Goal: Feedback & Contribution: Leave review/rating

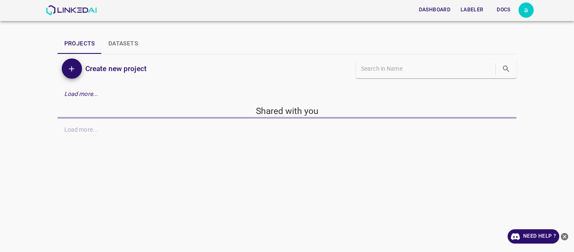
click at [421, 150] on div "Dashboard Labeler Docs a Projects Datasets Create new project Load more... Shar…" at bounding box center [287, 126] width 574 height 252
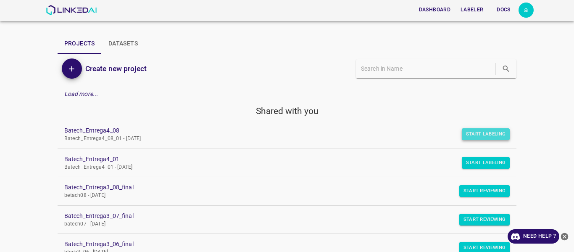
click at [481, 134] on button "Start Labeling" at bounding box center [486, 134] width 48 height 12
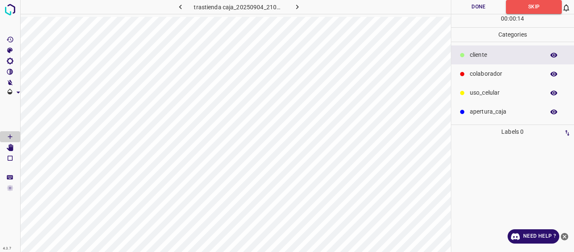
click at [296, 4] on icon "button" at bounding box center [297, 7] width 9 height 9
click at [295, 8] on icon "button" at bounding box center [297, 7] width 9 height 9
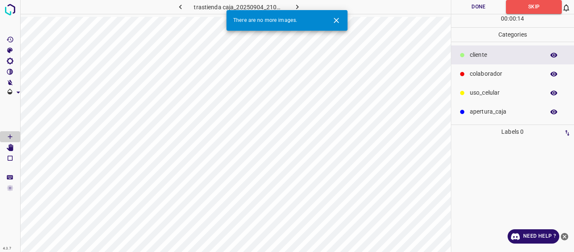
click at [296, 8] on icon "button" at bounding box center [297, 7] width 9 height 9
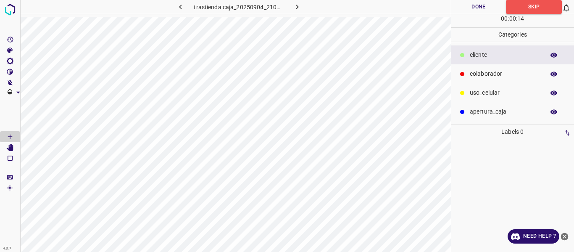
click at [296, 8] on icon "button" at bounding box center [297, 7] width 9 height 9
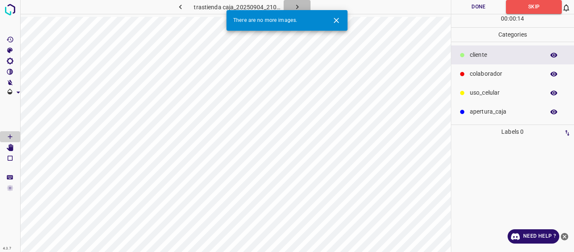
click at [296, 8] on icon "button" at bounding box center [297, 7] width 9 height 9
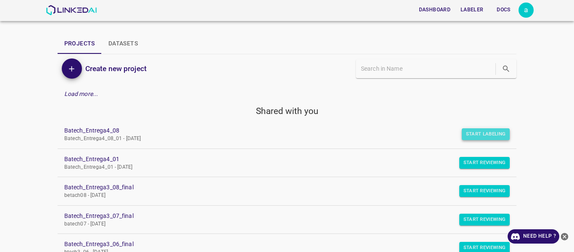
click at [468, 133] on button "Start Labeling" at bounding box center [486, 134] width 48 height 12
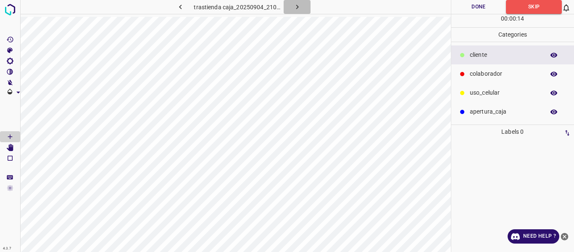
click at [293, 8] on icon "button" at bounding box center [297, 7] width 9 height 9
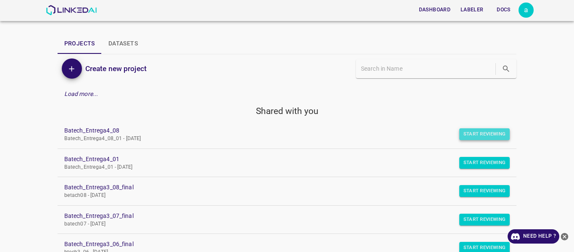
click at [463, 137] on button "Start Reviewing" at bounding box center [484, 134] width 51 height 12
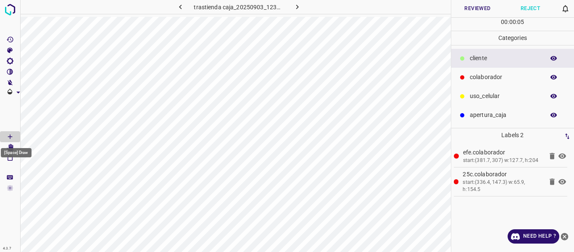
click at [9, 143] on div "[Space] Draw" at bounding box center [16, 150] width 32 height 16
click at [11, 148] on icon "[Space] Edit" at bounding box center [10, 148] width 7 height 8
click at [464, 8] on button "Reviewed" at bounding box center [477, 8] width 53 height 17
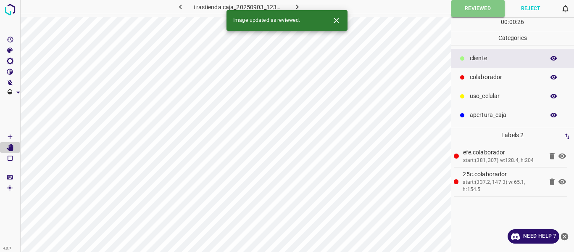
click at [295, 8] on icon "button" at bounding box center [297, 7] width 9 height 9
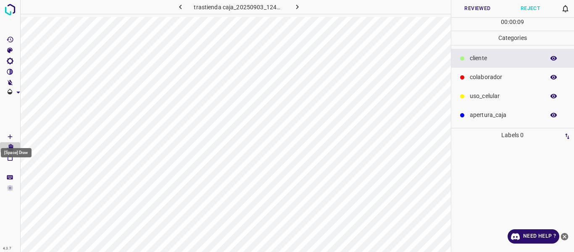
click at [11, 136] on icon "[Space] Draw" at bounding box center [10, 137] width 8 height 8
click at [474, 77] on p "colaborador" at bounding box center [505, 77] width 71 height 9
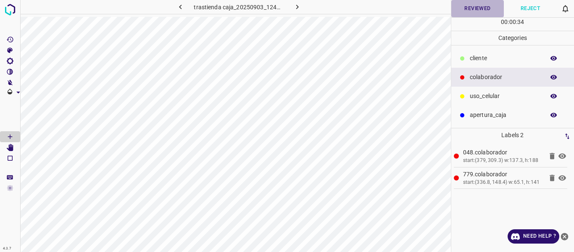
click at [471, 9] on button "Reviewed" at bounding box center [477, 8] width 53 height 17
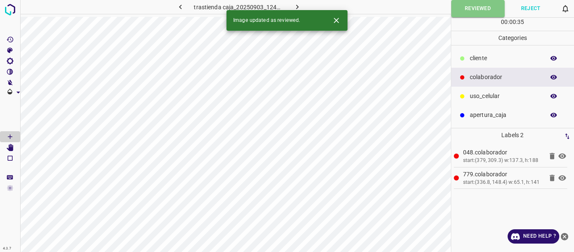
click at [296, 7] on icon "button" at bounding box center [297, 7] width 9 height 9
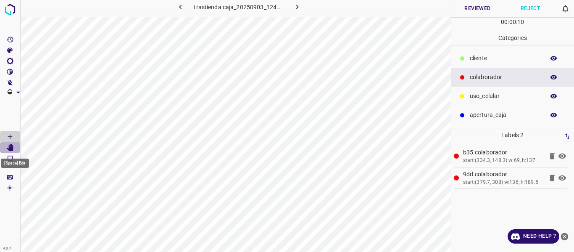
click at [10, 148] on icon "[Space] Edit" at bounding box center [10, 148] width 7 height 8
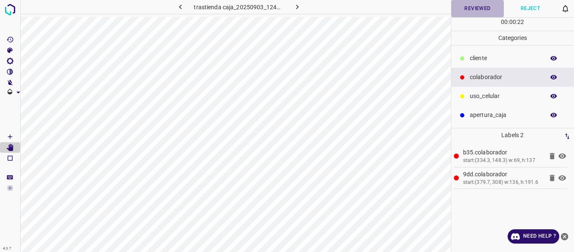
click at [461, 4] on button "Reviewed" at bounding box center [477, 8] width 53 height 17
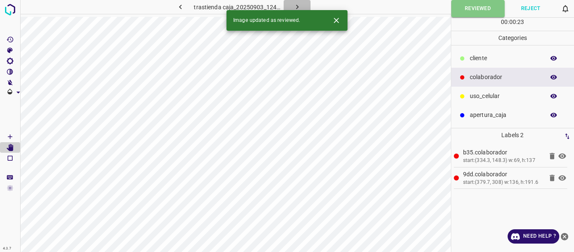
click at [296, 4] on icon "button" at bounding box center [297, 7] width 9 height 9
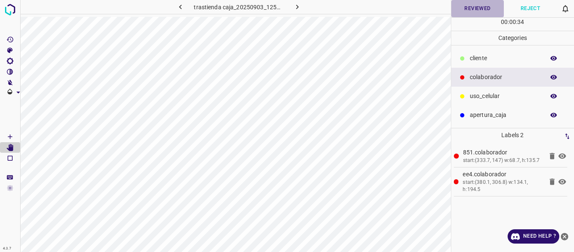
click at [474, 9] on button "Reviewed" at bounding box center [477, 8] width 53 height 17
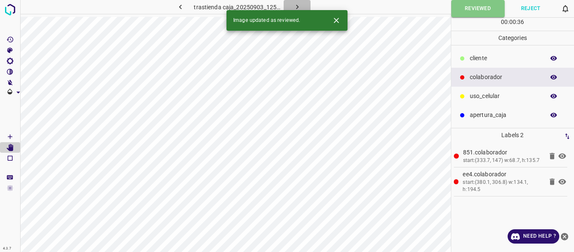
click at [295, 5] on icon "button" at bounding box center [297, 7] width 9 height 9
click at [479, 11] on button "Reviewed" at bounding box center [477, 8] width 53 height 17
click at [295, 5] on icon "button" at bounding box center [297, 7] width 9 height 9
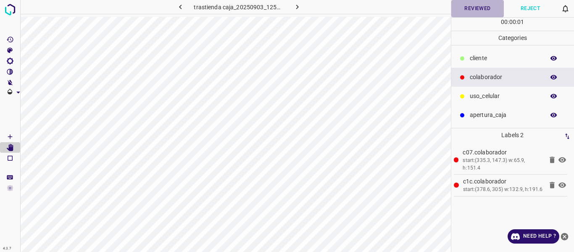
click at [465, 10] on button "Reviewed" at bounding box center [477, 8] width 53 height 17
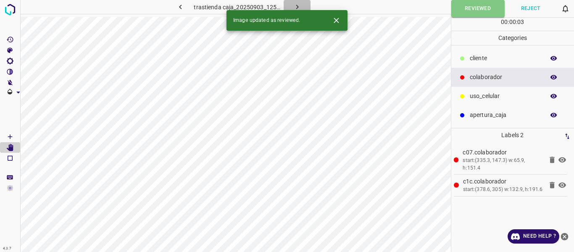
click at [292, 6] on button "button" at bounding box center [297, 7] width 27 height 14
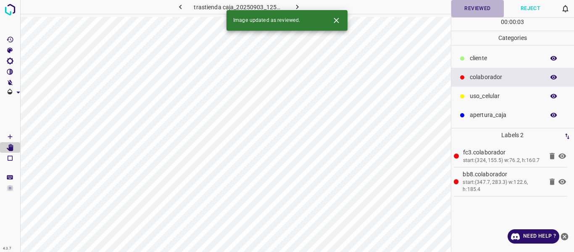
click at [464, 8] on button "Reviewed" at bounding box center [477, 8] width 53 height 17
click at [293, 3] on icon "button" at bounding box center [297, 7] width 9 height 9
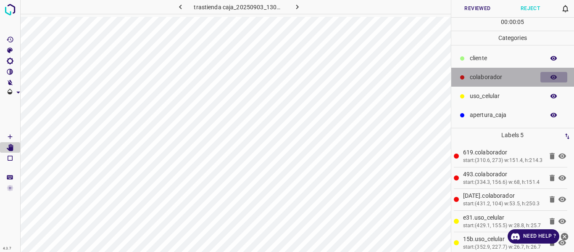
click at [552, 78] on icon "button" at bounding box center [554, 77] width 7 height 5
click at [557, 74] on icon "button" at bounding box center [554, 78] width 8 height 8
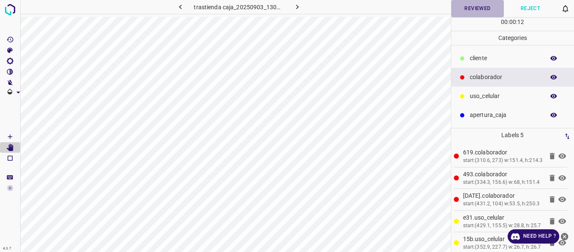
click at [464, 9] on button "Reviewed" at bounding box center [477, 8] width 53 height 17
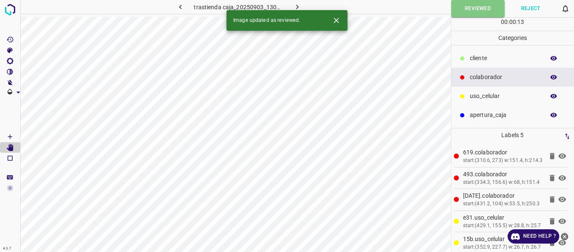
click at [297, 8] on icon "button" at bounding box center [297, 7] width 3 height 5
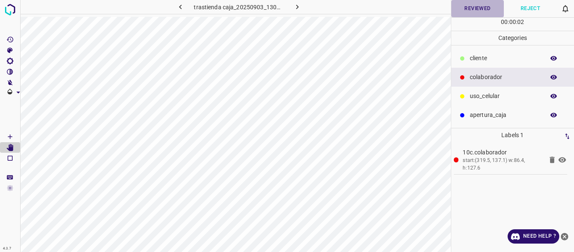
click at [467, 8] on button "Reviewed" at bounding box center [477, 8] width 53 height 17
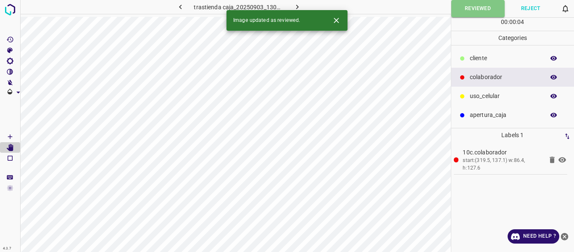
click at [289, 8] on button "button" at bounding box center [297, 7] width 27 height 14
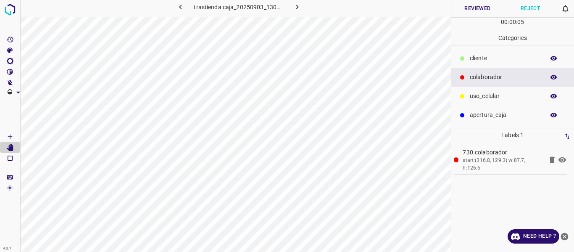
click at [458, 10] on button "Reviewed" at bounding box center [477, 8] width 53 height 17
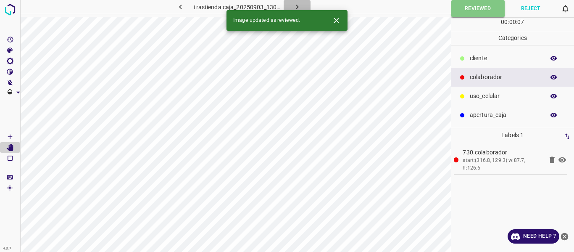
click at [297, 5] on icon "button" at bounding box center [297, 7] width 9 height 9
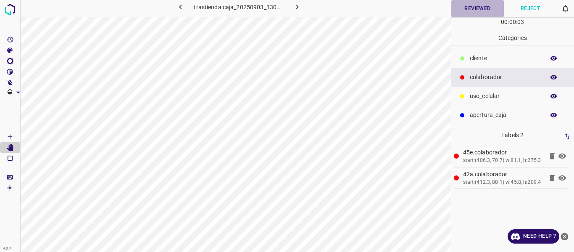
click at [458, 7] on button "Reviewed" at bounding box center [477, 8] width 53 height 17
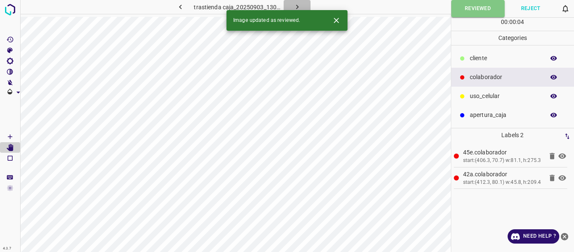
click at [298, 7] on icon "button" at bounding box center [297, 7] width 3 height 5
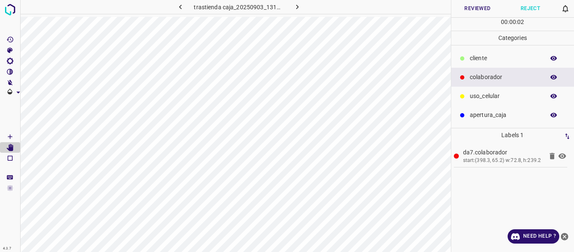
click at [469, 11] on button "Reviewed" at bounding box center [477, 8] width 53 height 17
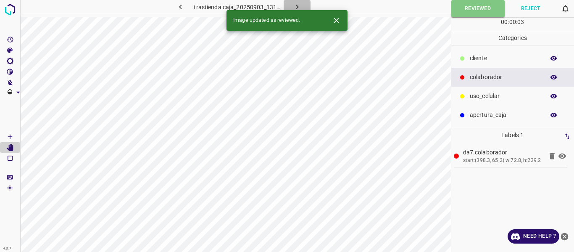
click at [293, 5] on icon "button" at bounding box center [297, 7] width 9 height 9
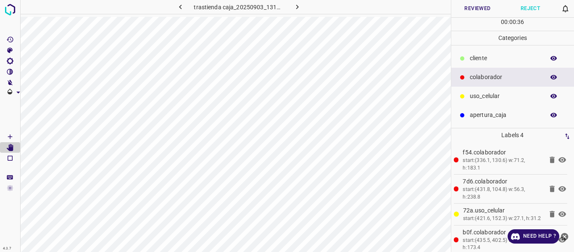
click at [478, 8] on button "Reviewed" at bounding box center [477, 8] width 53 height 17
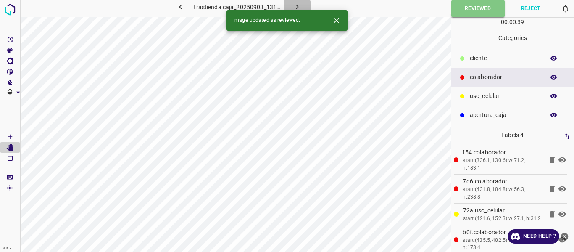
click at [298, 5] on icon "button" at bounding box center [297, 7] width 9 height 9
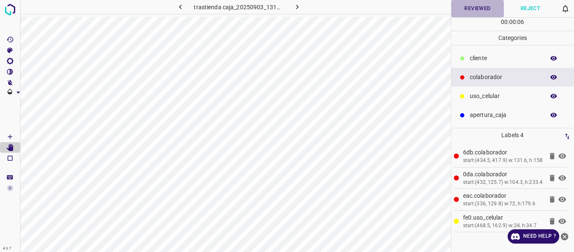
click at [469, 12] on button "Reviewed" at bounding box center [477, 8] width 53 height 17
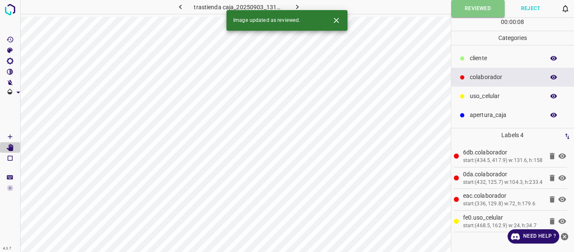
click at [296, 7] on icon "button" at bounding box center [297, 7] width 9 height 9
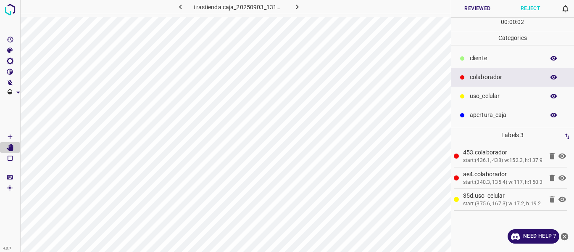
click at [475, 11] on button "Reviewed" at bounding box center [477, 8] width 53 height 17
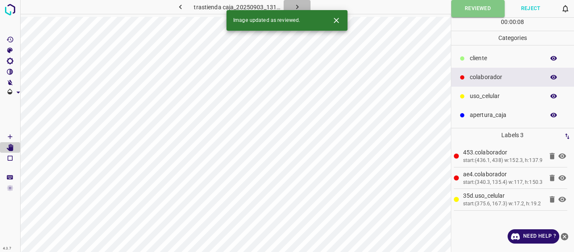
click at [297, 8] on icon "button" at bounding box center [297, 7] width 3 height 5
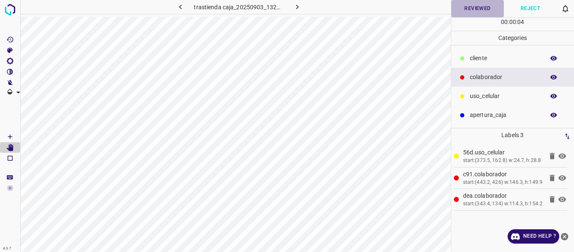
click at [465, 12] on button "Reviewed" at bounding box center [477, 8] width 53 height 17
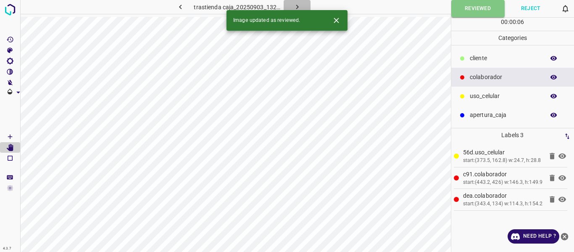
click at [300, 8] on icon "button" at bounding box center [297, 7] width 9 height 9
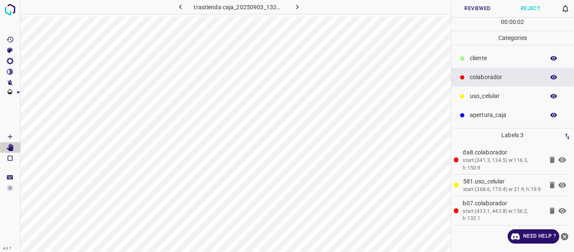
click at [466, 13] on button "Reviewed" at bounding box center [477, 8] width 53 height 17
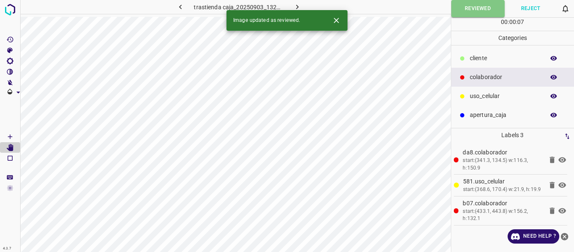
click at [295, 5] on icon "button" at bounding box center [297, 7] width 9 height 9
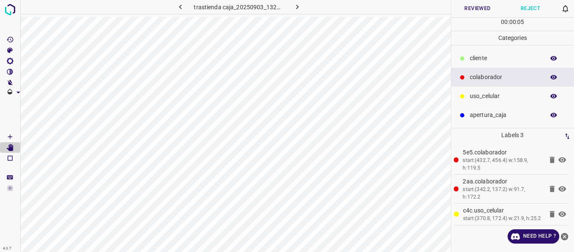
click at [471, 12] on button "Reviewed" at bounding box center [477, 8] width 53 height 17
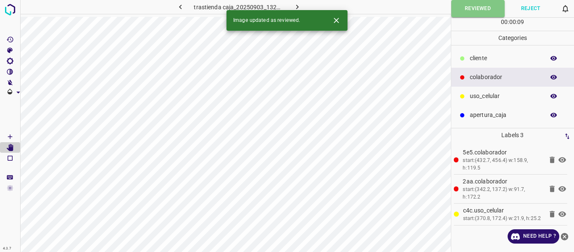
click at [298, 7] on icon "button" at bounding box center [297, 7] width 9 height 9
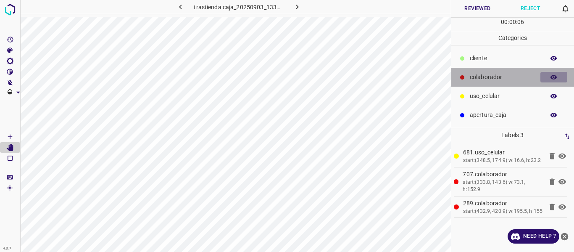
click at [556, 78] on icon "button" at bounding box center [554, 77] width 7 height 5
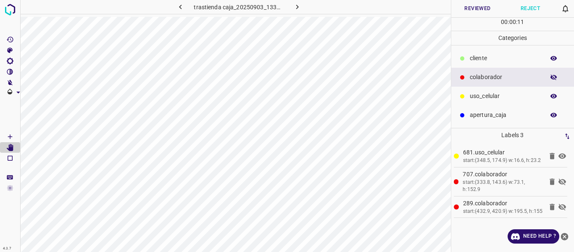
click at [554, 78] on icon "button" at bounding box center [554, 78] width 8 height 8
click at [479, 11] on button "Reviewed" at bounding box center [477, 8] width 53 height 17
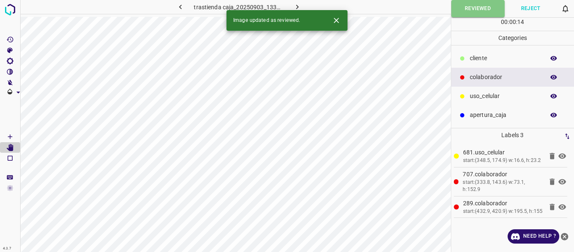
click at [296, 7] on icon "button" at bounding box center [297, 7] width 9 height 9
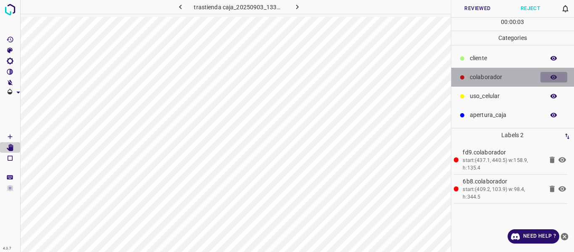
click at [554, 77] on icon "button" at bounding box center [554, 77] width 7 height 5
click at [554, 77] on icon "button" at bounding box center [554, 77] width 7 height 6
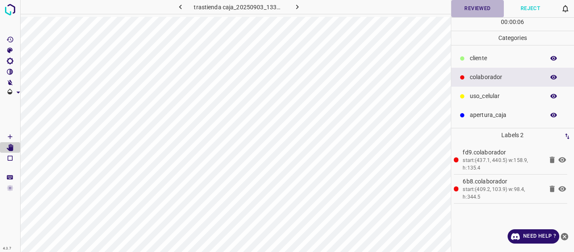
click at [477, 11] on button "Reviewed" at bounding box center [477, 8] width 53 height 17
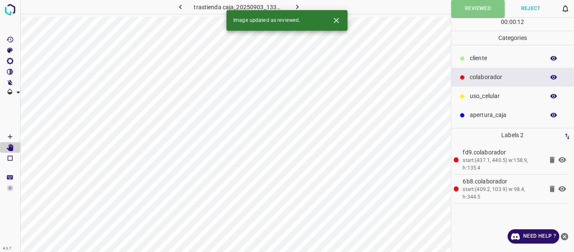
click at [295, 5] on icon "button" at bounding box center [297, 7] width 9 height 9
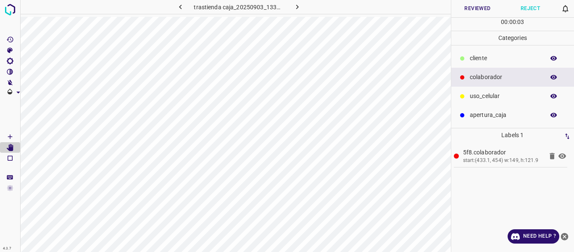
click at [487, 9] on button "Reviewed" at bounding box center [477, 8] width 53 height 17
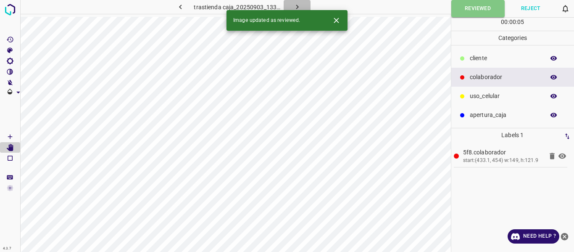
click at [298, 6] on icon "button" at bounding box center [297, 7] width 9 height 9
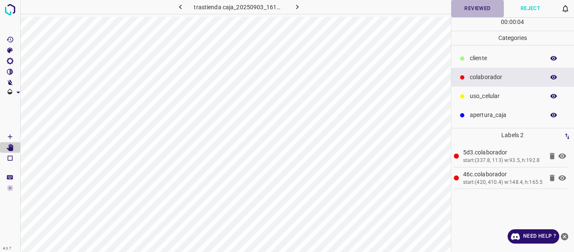
click at [479, 7] on button "Reviewed" at bounding box center [477, 8] width 53 height 17
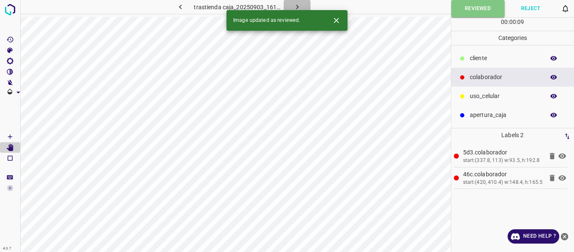
click at [301, 5] on button "button" at bounding box center [297, 7] width 27 height 14
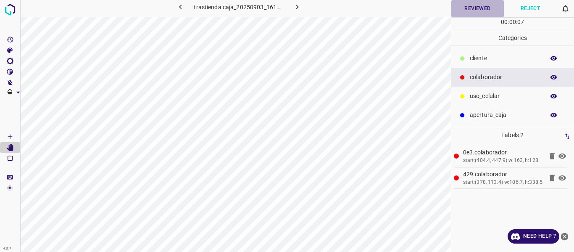
click at [471, 9] on button "Reviewed" at bounding box center [477, 8] width 53 height 17
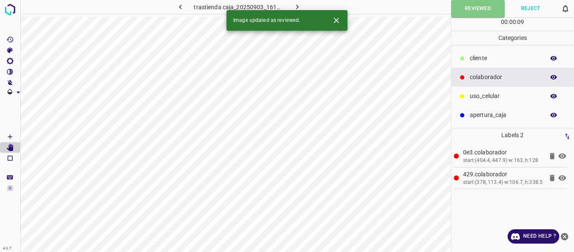
click at [296, 6] on icon "button" at bounding box center [297, 7] width 9 height 9
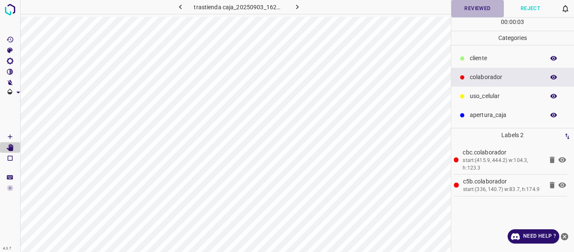
click at [471, 11] on button "Reviewed" at bounding box center [477, 8] width 53 height 17
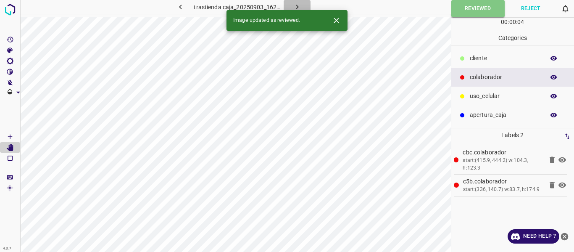
click at [298, 7] on icon "button" at bounding box center [297, 7] width 3 height 5
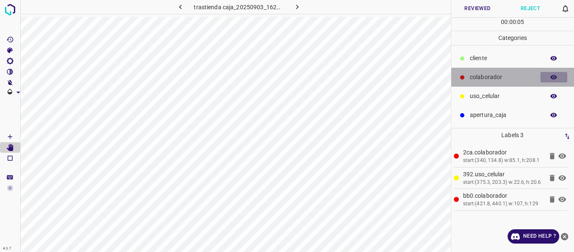
click at [553, 78] on icon "button" at bounding box center [554, 77] width 7 height 5
click at [553, 78] on icon "button" at bounding box center [554, 77] width 7 height 6
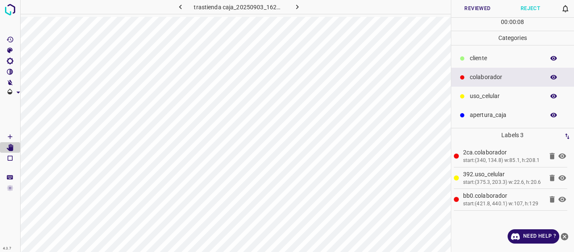
click at [475, 8] on button "Reviewed" at bounding box center [477, 8] width 53 height 17
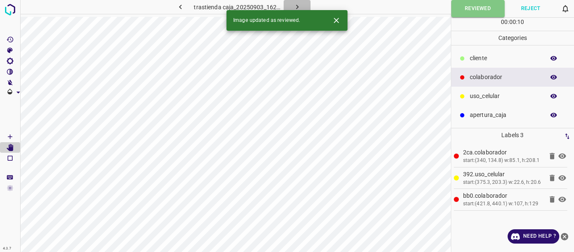
click at [298, 6] on icon "button" at bounding box center [297, 7] width 9 height 9
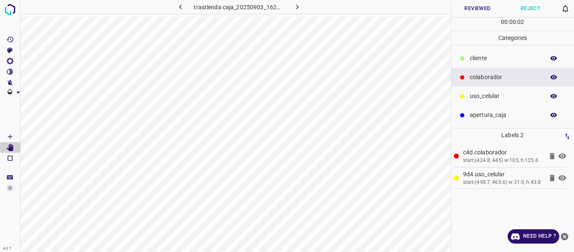
click at [464, 13] on button "Reviewed" at bounding box center [477, 8] width 53 height 17
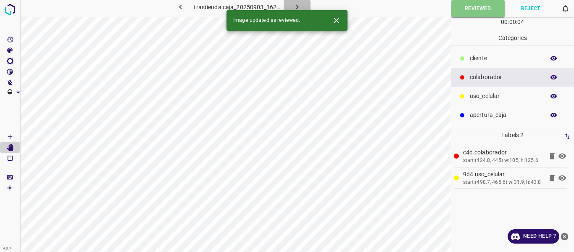
click at [303, 7] on button "button" at bounding box center [297, 7] width 27 height 14
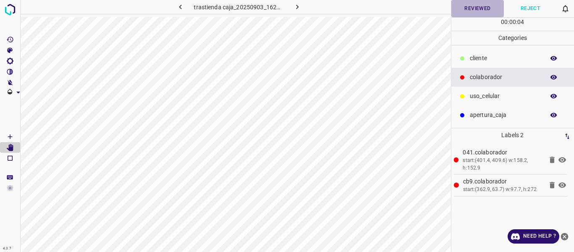
click at [464, 6] on button "Reviewed" at bounding box center [477, 8] width 53 height 17
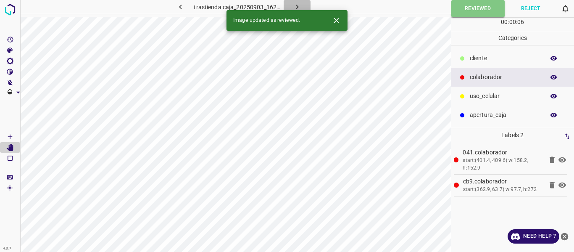
click at [295, 5] on icon "button" at bounding box center [297, 7] width 9 height 9
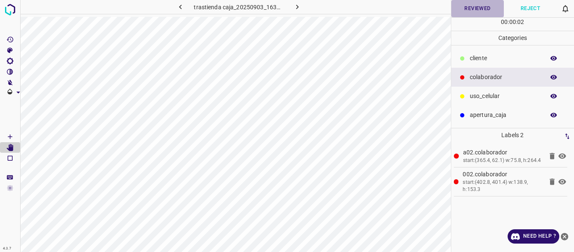
click at [460, 16] on button "Reviewed" at bounding box center [477, 8] width 53 height 17
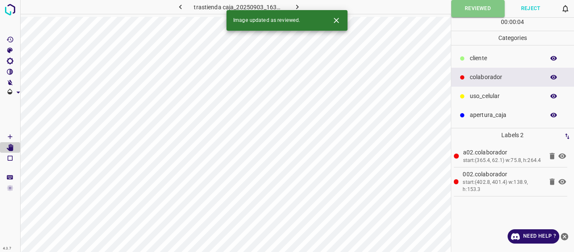
click at [298, 7] on icon "button" at bounding box center [297, 7] width 3 height 5
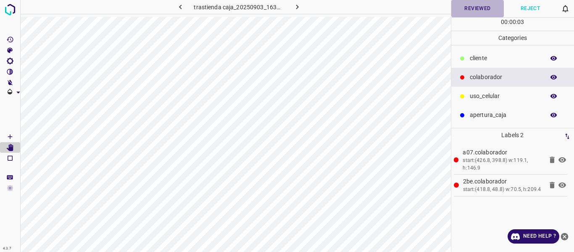
click at [459, 9] on button "Reviewed" at bounding box center [477, 8] width 53 height 17
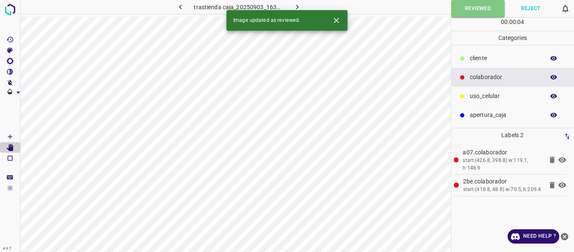
click at [298, 8] on icon "button" at bounding box center [297, 7] width 9 height 9
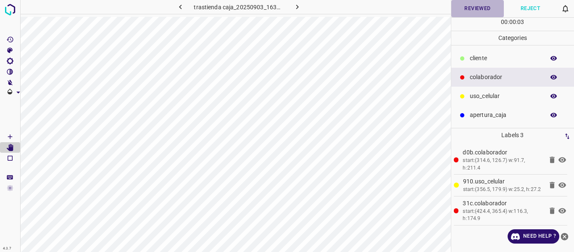
click at [466, 9] on button "Reviewed" at bounding box center [477, 8] width 53 height 17
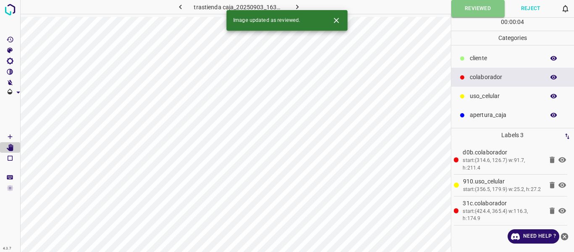
click at [299, 5] on icon "button" at bounding box center [297, 7] width 9 height 9
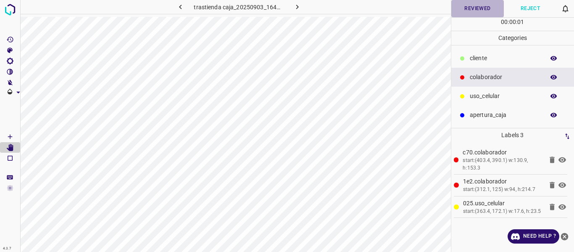
click at [474, 9] on button "Reviewed" at bounding box center [477, 8] width 53 height 17
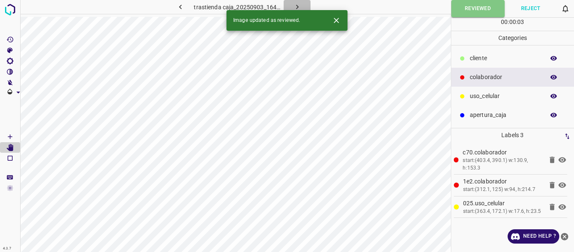
click at [293, 5] on icon "button" at bounding box center [297, 7] width 9 height 9
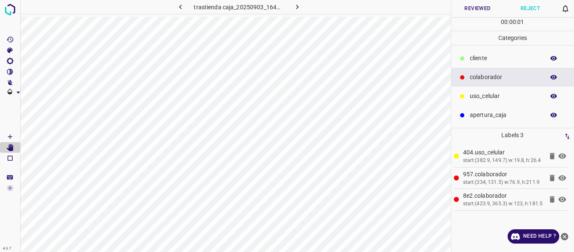
click at [468, 11] on button "Reviewed" at bounding box center [477, 8] width 53 height 17
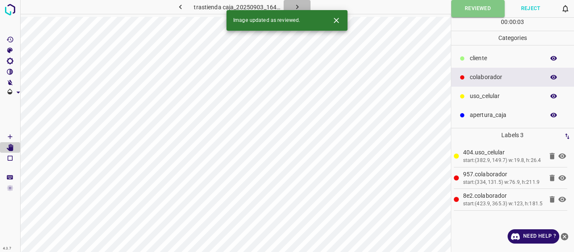
click at [295, 5] on icon "button" at bounding box center [297, 7] width 9 height 9
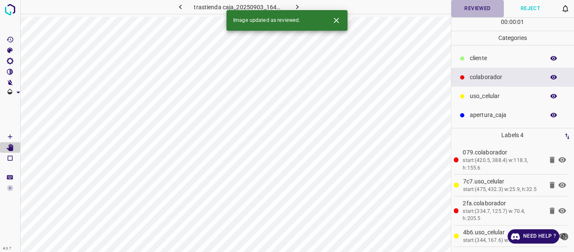
click at [490, 11] on button "Reviewed" at bounding box center [477, 8] width 53 height 17
click at [295, 7] on icon "button" at bounding box center [297, 7] width 9 height 9
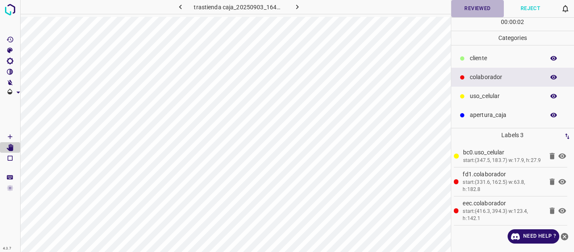
click at [486, 13] on button "Reviewed" at bounding box center [477, 8] width 53 height 17
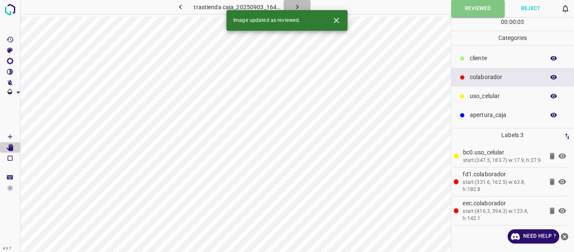
click at [301, 7] on button "button" at bounding box center [297, 7] width 27 height 14
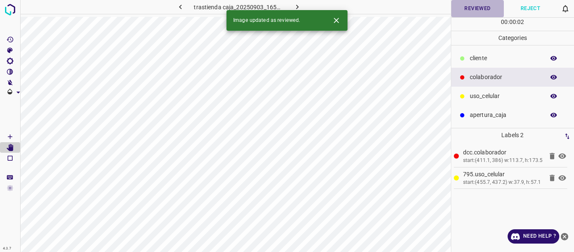
click at [488, 8] on button "Reviewed" at bounding box center [477, 8] width 53 height 17
click at [295, 8] on icon "button" at bounding box center [297, 7] width 9 height 9
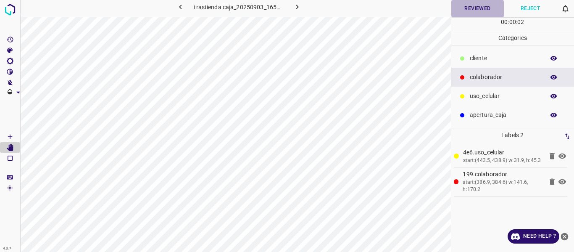
click at [472, 8] on button "Reviewed" at bounding box center [477, 8] width 53 height 17
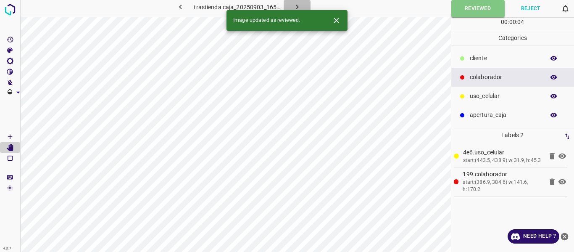
click at [296, 5] on icon "button" at bounding box center [297, 7] width 3 height 5
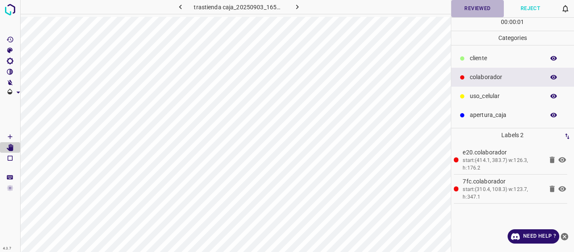
click at [474, 8] on button "Reviewed" at bounding box center [477, 8] width 53 height 17
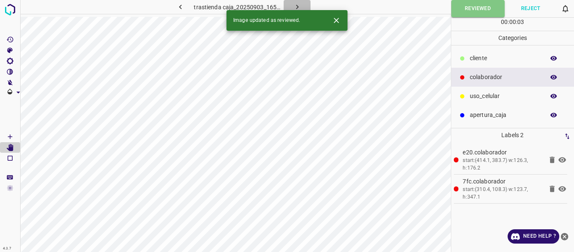
click at [301, 5] on button "button" at bounding box center [297, 7] width 27 height 14
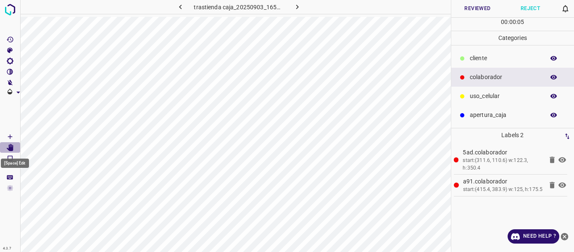
click at [8, 145] on icon "[Space] Edit" at bounding box center [10, 148] width 8 height 8
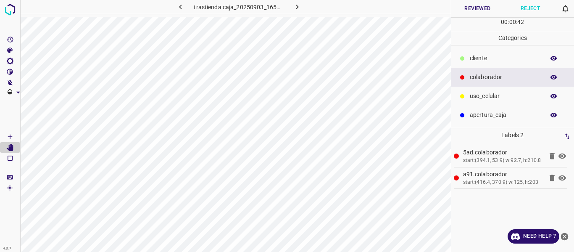
click at [467, 10] on button "Reviewed" at bounding box center [477, 8] width 53 height 17
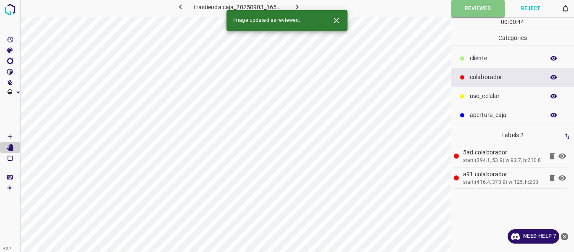
click at [294, 7] on icon "button" at bounding box center [297, 7] width 9 height 9
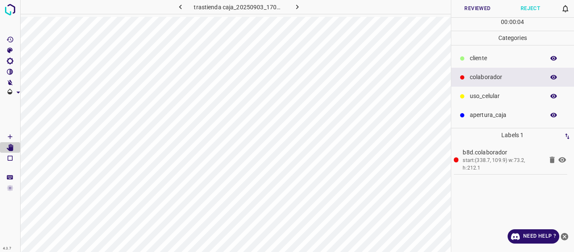
click at [465, 11] on button "Reviewed" at bounding box center [477, 8] width 53 height 17
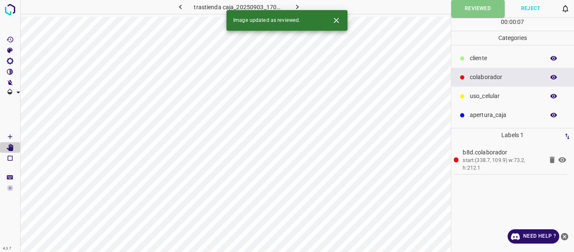
click at [295, 8] on icon "button" at bounding box center [297, 7] width 9 height 9
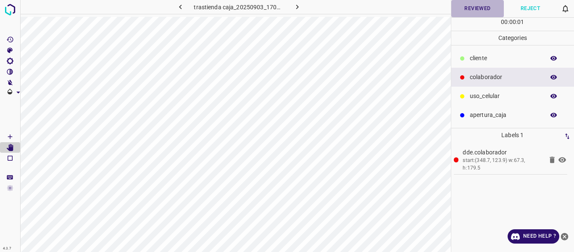
click at [469, 9] on button "Reviewed" at bounding box center [477, 8] width 53 height 17
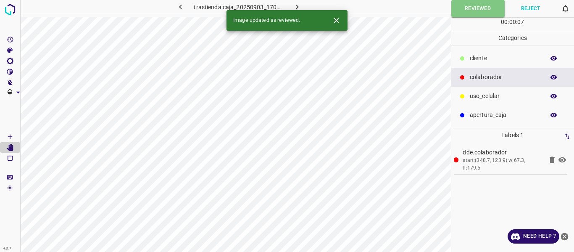
click at [298, 7] on icon "button" at bounding box center [297, 7] width 9 height 9
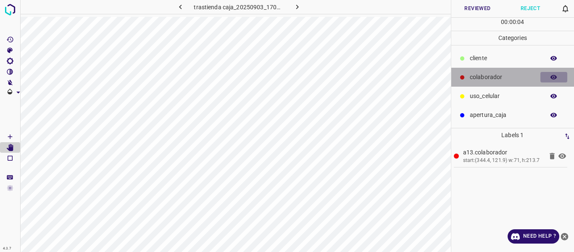
click at [552, 76] on icon "button" at bounding box center [554, 77] width 7 height 5
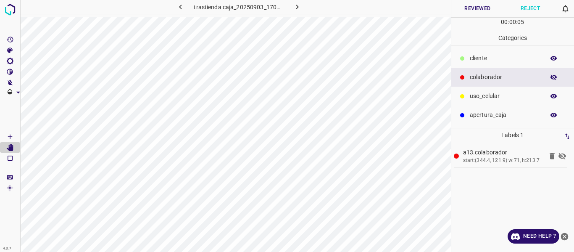
click at [552, 76] on icon "button" at bounding box center [554, 77] width 7 height 6
click at [467, 7] on button "Reviewed" at bounding box center [477, 8] width 53 height 17
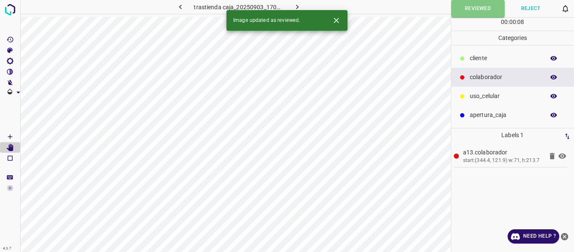
click at [296, 6] on icon "button" at bounding box center [297, 7] width 9 height 9
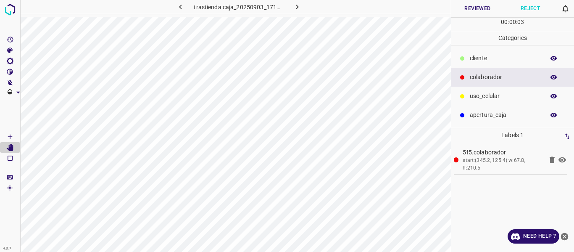
click at [468, 10] on button "Reviewed" at bounding box center [477, 8] width 53 height 17
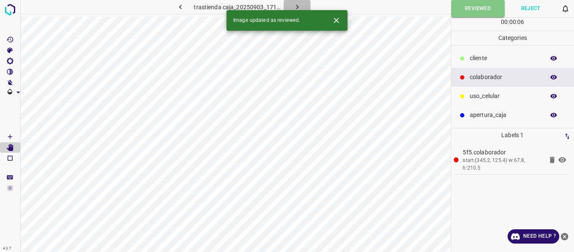
click at [299, 5] on icon "button" at bounding box center [297, 7] width 9 height 9
click at [458, 6] on button "Reviewed" at bounding box center [477, 8] width 53 height 17
click at [293, 7] on icon "button" at bounding box center [297, 7] width 9 height 9
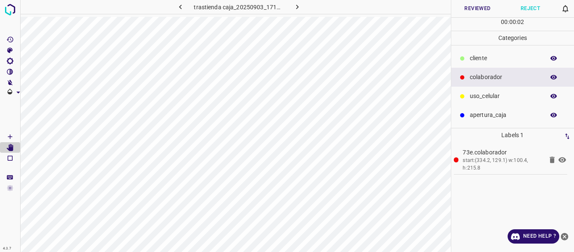
click at [479, 5] on button "Reviewed" at bounding box center [477, 8] width 53 height 17
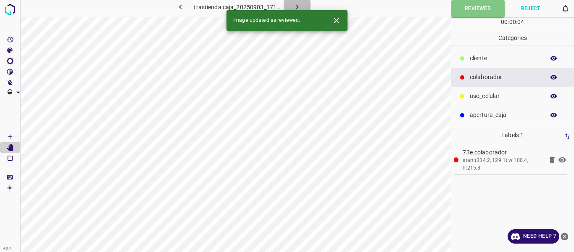
click at [295, 6] on icon "button" at bounding box center [297, 7] width 9 height 9
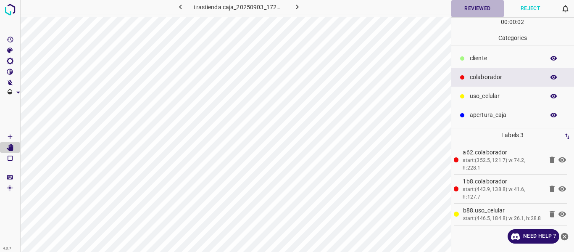
click at [458, 12] on button "Reviewed" at bounding box center [477, 8] width 53 height 17
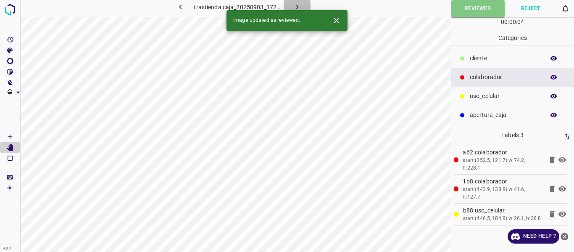
click at [299, 6] on icon "button" at bounding box center [297, 7] width 9 height 9
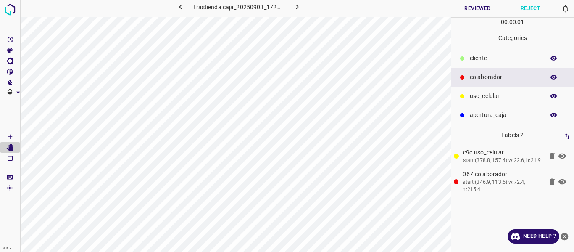
click at [462, 13] on button "Reviewed" at bounding box center [477, 8] width 53 height 17
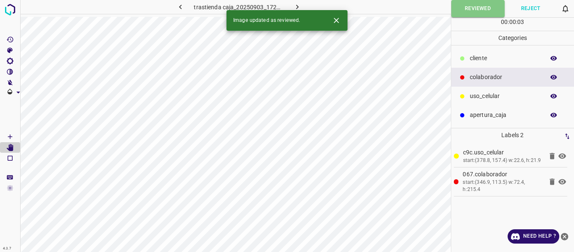
click at [295, 5] on icon "button" at bounding box center [297, 7] width 9 height 9
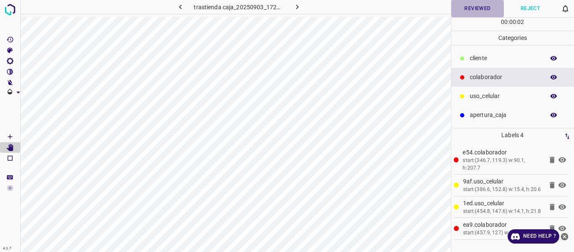
click at [477, 13] on button "Reviewed" at bounding box center [477, 8] width 53 height 17
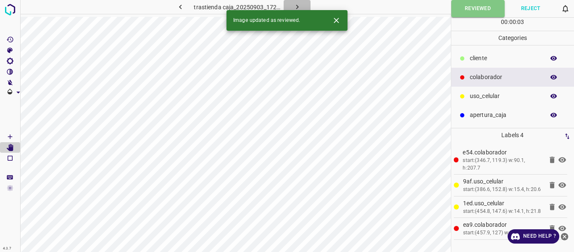
click at [296, 6] on icon "button" at bounding box center [297, 7] width 9 height 9
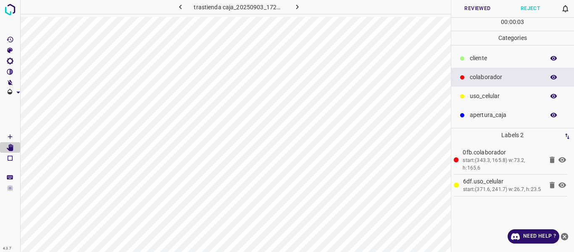
click at [479, 12] on button "Reviewed" at bounding box center [477, 8] width 53 height 17
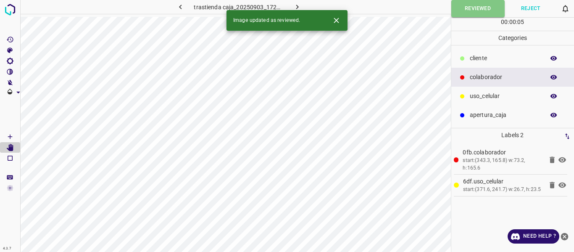
click at [299, 6] on icon "button" at bounding box center [297, 7] width 9 height 9
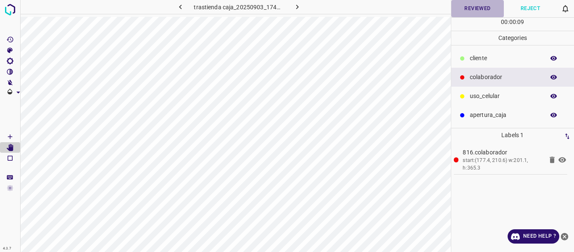
click at [456, 12] on button "Reviewed" at bounding box center [477, 8] width 53 height 17
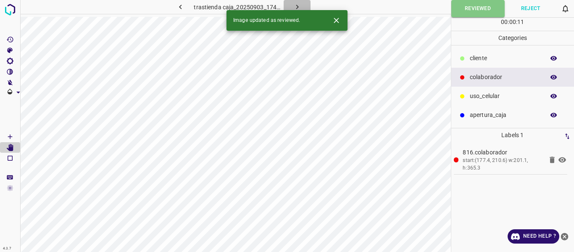
click at [299, 6] on icon "button" at bounding box center [297, 7] width 9 height 9
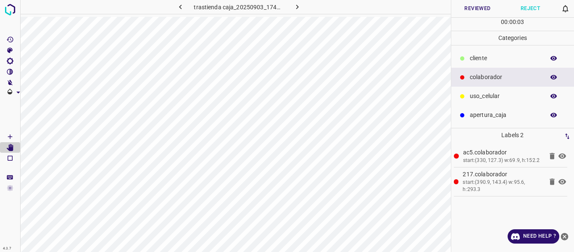
click at [476, 10] on button "Reviewed" at bounding box center [477, 8] width 53 height 17
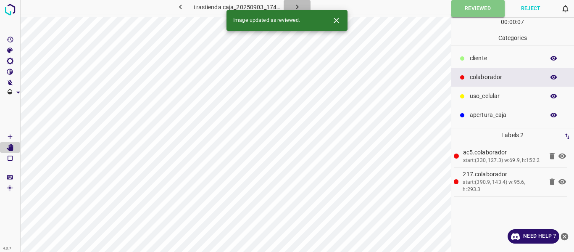
click at [296, 6] on icon "button" at bounding box center [297, 7] width 3 height 5
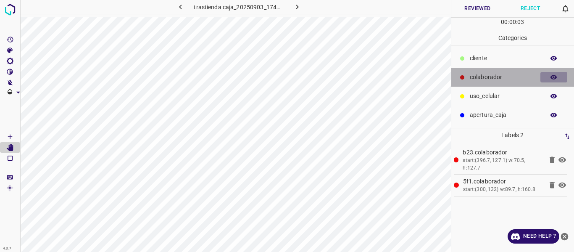
click at [554, 79] on icon "button" at bounding box center [554, 78] width 8 height 8
click at [551, 75] on icon "button" at bounding box center [554, 77] width 7 height 6
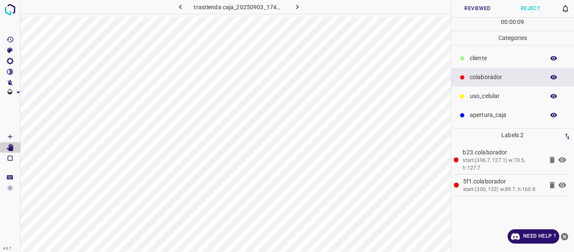
click at [472, 8] on button "Reviewed" at bounding box center [477, 8] width 53 height 17
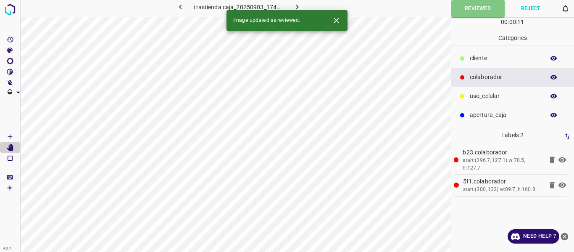
click at [292, 2] on button "button" at bounding box center [297, 7] width 27 height 14
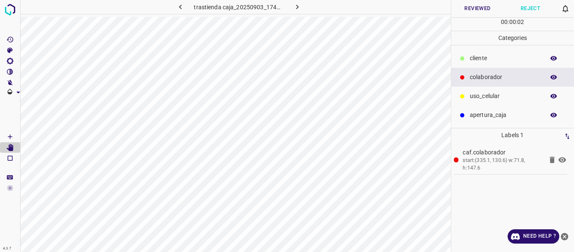
click at [458, 11] on button "Reviewed" at bounding box center [477, 8] width 53 height 17
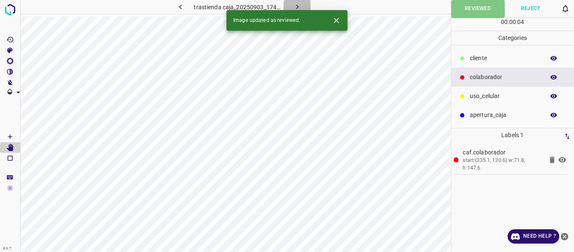
click at [300, 3] on icon "button" at bounding box center [297, 7] width 9 height 9
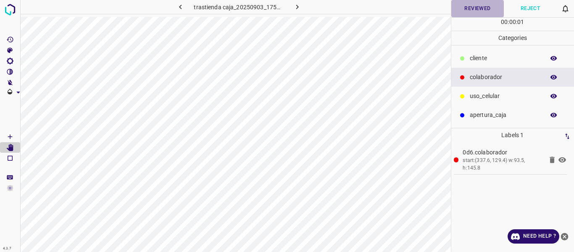
click at [469, 10] on button "Reviewed" at bounding box center [477, 8] width 53 height 17
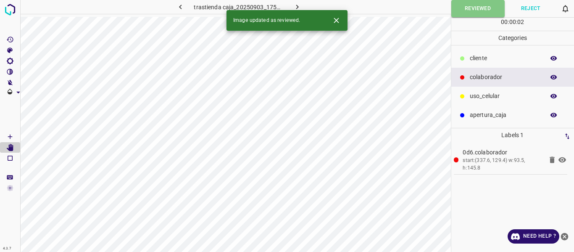
click at [293, 6] on icon "button" at bounding box center [297, 7] width 9 height 9
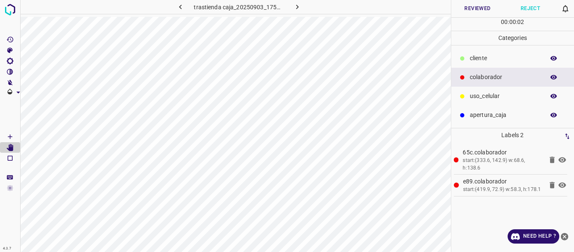
click at [457, 14] on button "Reviewed" at bounding box center [477, 8] width 53 height 17
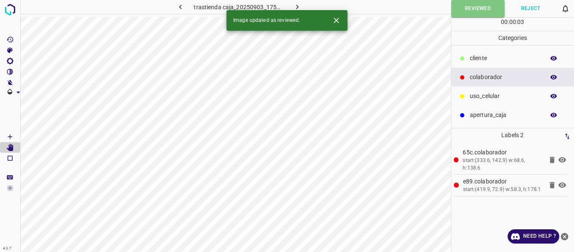
click at [298, 7] on icon "button" at bounding box center [297, 7] width 3 height 5
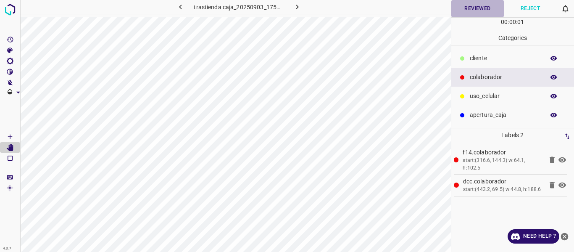
click at [471, 13] on button "Reviewed" at bounding box center [477, 8] width 53 height 17
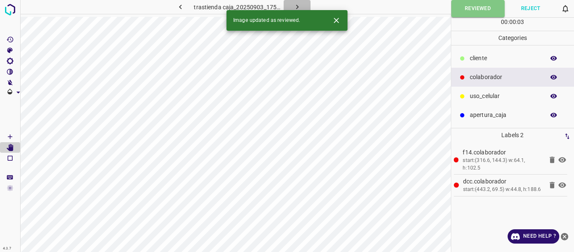
click at [296, 3] on icon "button" at bounding box center [297, 7] width 9 height 9
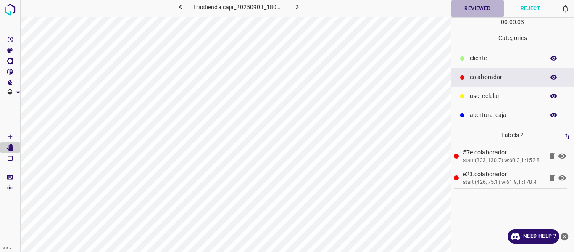
click at [477, 9] on button "Reviewed" at bounding box center [477, 8] width 53 height 17
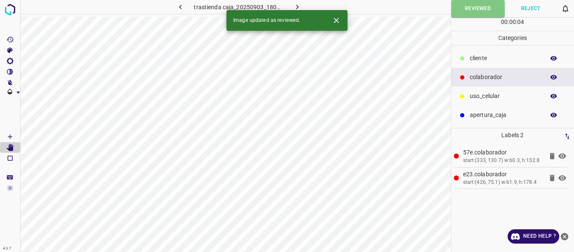
click at [300, 7] on icon "button" at bounding box center [297, 7] width 9 height 9
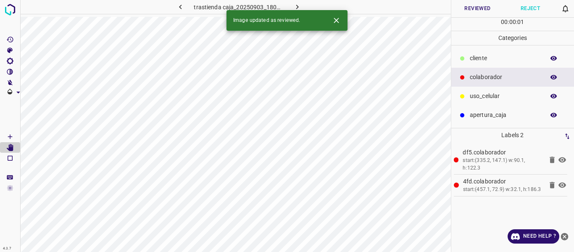
click at [482, 11] on button "Reviewed" at bounding box center [477, 8] width 53 height 17
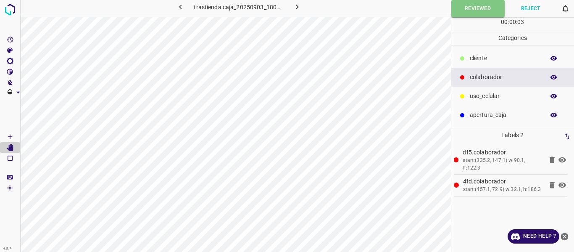
click at [298, 5] on icon "button" at bounding box center [297, 7] width 9 height 9
click at [468, 11] on button "Reviewed" at bounding box center [477, 8] width 53 height 17
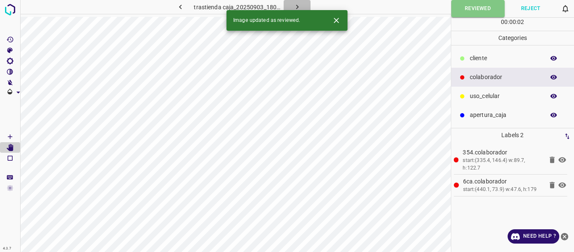
click at [295, 8] on icon "button" at bounding box center [297, 7] width 9 height 9
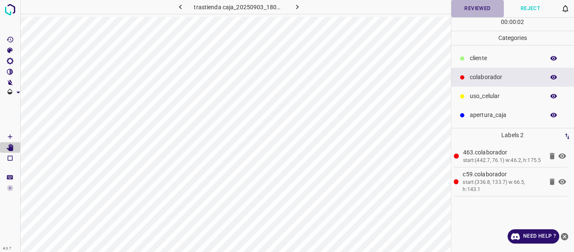
click at [474, 5] on button "Reviewed" at bounding box center [477, 8] width 53 height 17
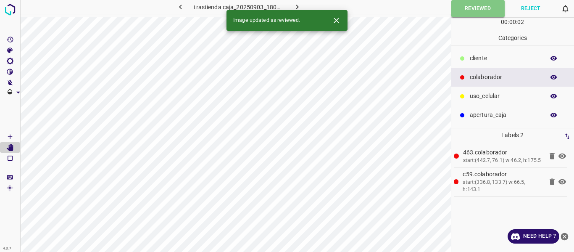
click at [295, 7] on icon "button" at bounding box center [297, 7] width 9 height 9
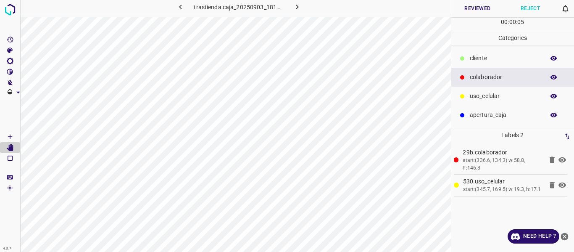
click at [551, 76] on icon "button" at bounding box center [554, 78] width 8 height 8
click at [555, 77] on icon "button" at bounding box center [554, 77] width 7 height 5
click at [555, 77] on icon "button" at bounding box center [554, 77] width 7 height 6
click at [477, 6] on button "Reviewed" at bounding box center [477, 8] width 53 height 17
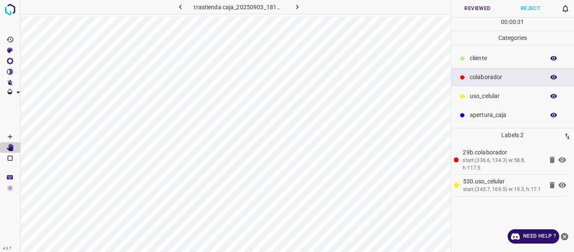
click at [296, 7] on icon "button" at bounding box center [297, 7] width 9 height 9
click at [556, 77] on icon "button" at bounding box center [554, 77] width 7 height 5
click at [558, 76] on button "button" at bounding box center [553, 77] width 27 height 11
click at [471, 10] on button "Reviewed" at bounding box center [477, 8] width 53 height 17
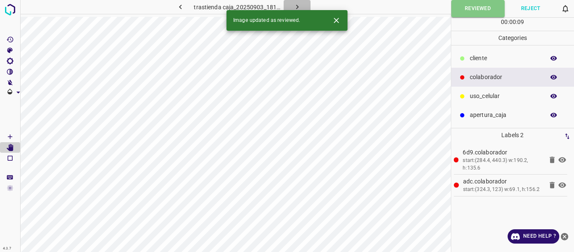
drag, startPoint x: 298, startPoint y: 6, endPoint x: 318, endPoint y: 23, distance: 25.6
click at [298, 6] on icon "button" at bounding box center [297, 7] width 9 height 9
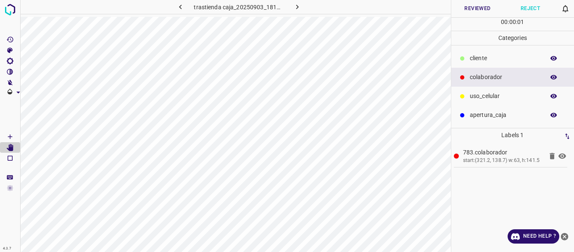
click at [480, 6] on button "Reviewed" at bounding box center [477, 8] width 53 height 17
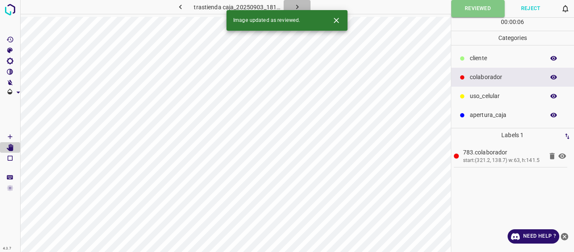
click at [295, 3] on icon "button" at bounding box center [297, 7] width 9 height 9
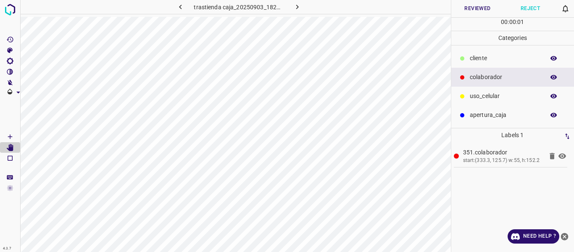
click at [470, 13] on button "Reviewed" at bounding box center [477, 8] width 53 height 17
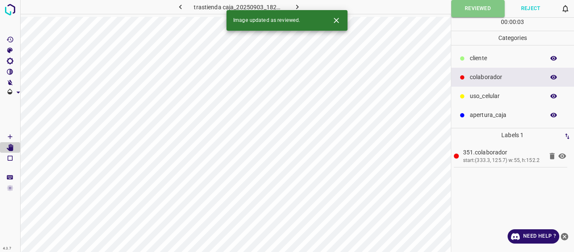
click at [297, 6] on icon "button" at bounding box center [297, 7] width 3 height 5
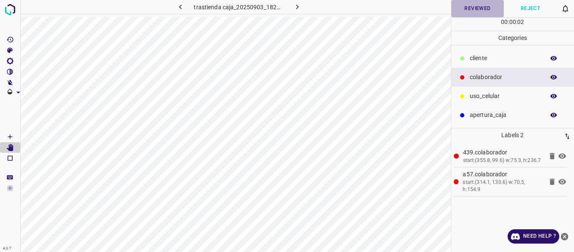
click at [462, 13] on button "Reviewed" at bounding box center [477, 8] width 53 height 17
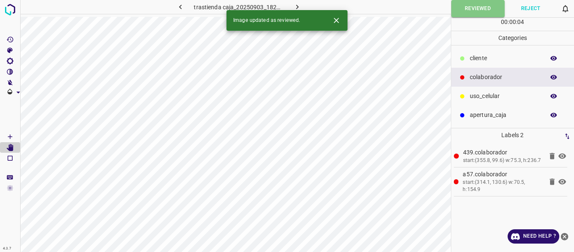
click at [294, 7] on icon "button" at bounding box center [297, 7] width 9 height 9
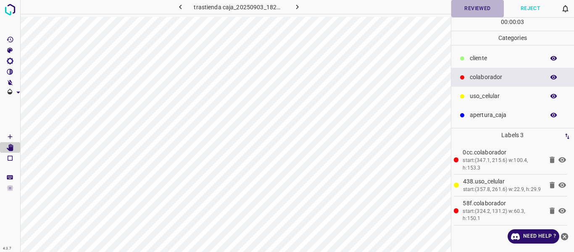
click at [453, 13] on button "Reviewed" at bounding box center [477, 8] width 53 height 17
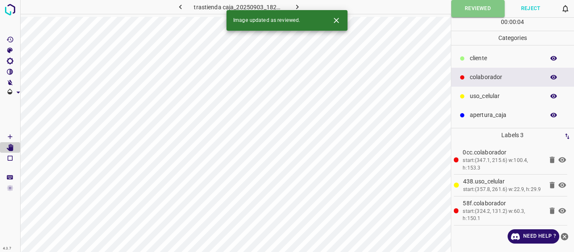
click at [294, 4] on icon "button" at bounding box center [297, 7] width 9 height 9
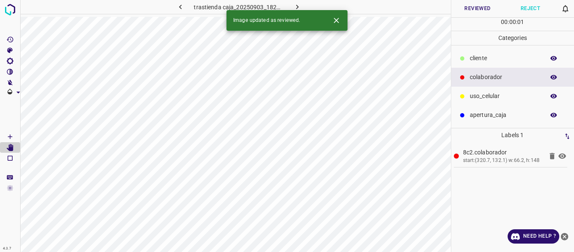
click at [476, 5] on button "Reviewed" at bounding box center [477, 8] width 53 height 17
click at [300, 3] on icon "button" at bounding box center [297, 7] width 9 height 9
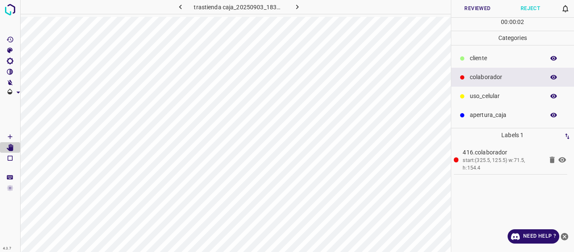
click at [550, 78] on icon "button" at bounding box center [554, 78] width 8 height 8
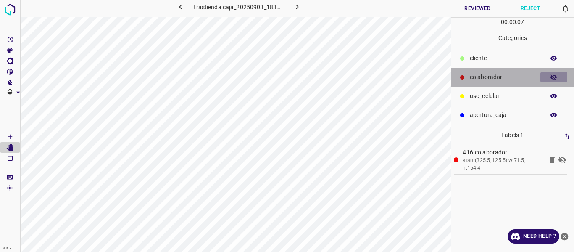
click at [548, 79] on button "button" at bounding box center [553, 77] width 27 height 11
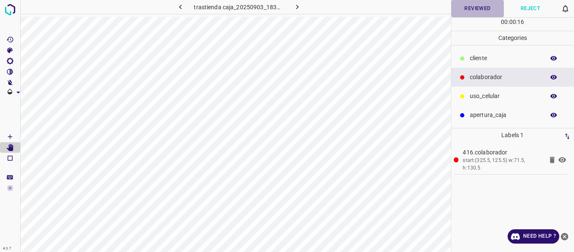
click at [486, 10] on button "Reviewed" at bounding box center [477, 8] width 53 height 17
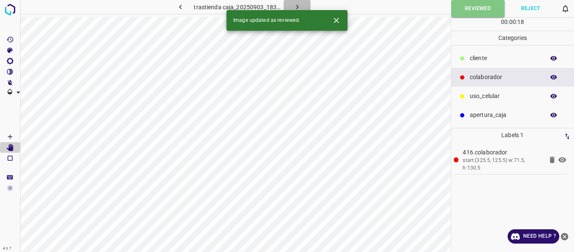
click at [298, 7] on icon "button" at bounding box center [297, 7] width 9 height 9
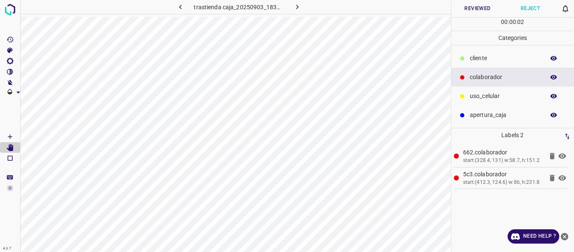
click at [550, 78] on icon "button" at bounding box center [554, 78] width 8 height 8
click at [554, 81] on button "button" at bounding box center [553, 77] width 27 height 11
click at [474, 9] on button "Reviewed" at bounding box center [477, 8] width 53 height 17
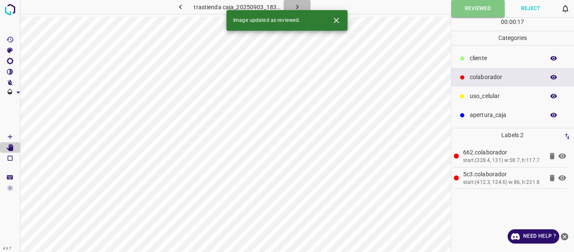
click at [298, 5] on icon "button" at bounding box center [297, 7] width 9 height 9
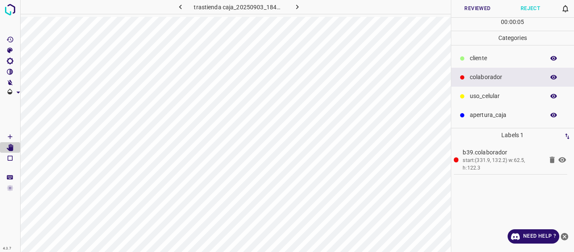
click at [556, 75] on icon "button" at bounding box center [554, 78] width 8 height 8
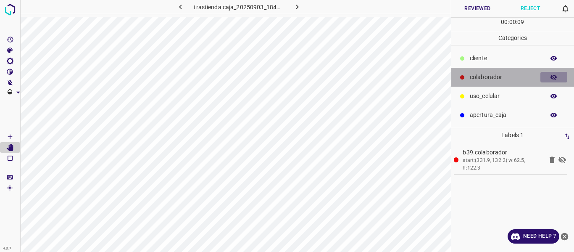
click at [556, 75] on icon "button" at bounding box center [554, 78] width 8 height 8
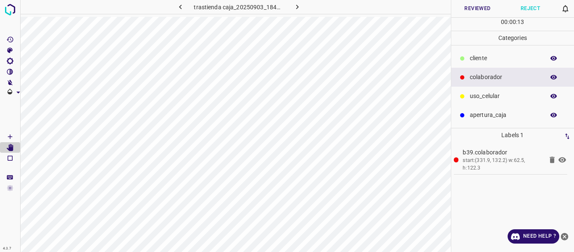
click at [465, 3] on button "Reviewed" at bounding box center [477, 8] width 53 height 17
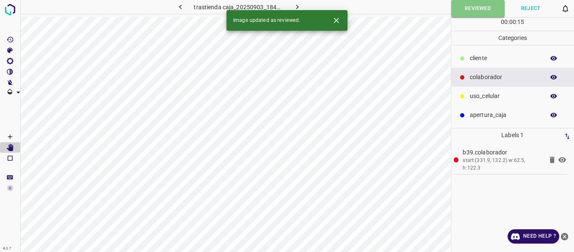
click at [296, 4] on icon "button" at bounding box center [297, 7] width 9 height 9
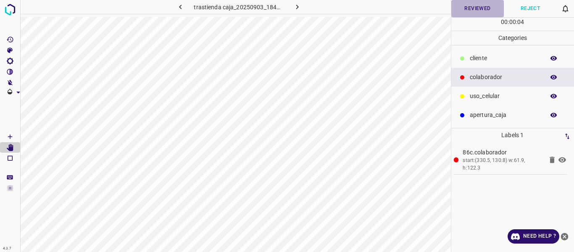
click at [474, 11] on button "Reviewed" at bounding box center [477, 8] width 53 height 17
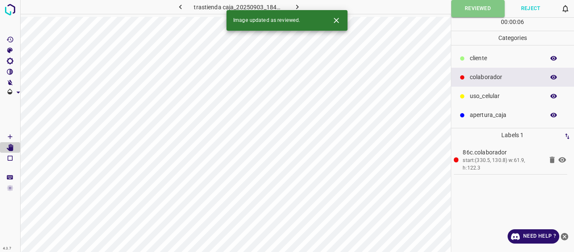
click at [295, 5] on icon "button" at bounding box center [297, 7] width 9 height 9
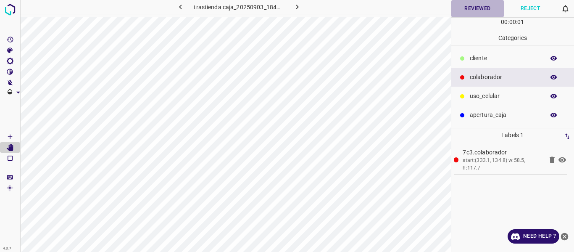
click at [475, 8] on button "Reviewed" at bounding box center [477, 8] width 53 height 17
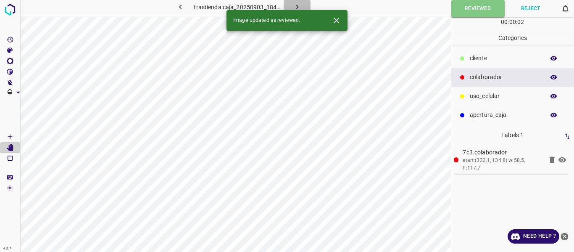
click at [296, 10] on icon "button" at bounding box center [297, 7] width 9 height 9
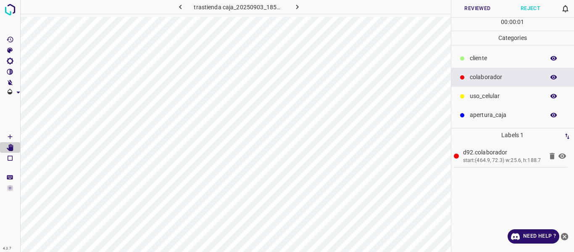
click at [472, 8] on button "Reviewed" at bounding box center [477, 8] width 53 height 17
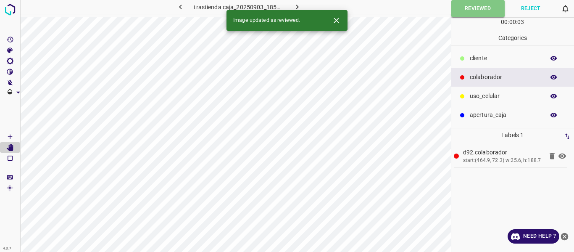
click at [294, 5] on icon "button" at bounding box center [297, 7] width 9 height 9
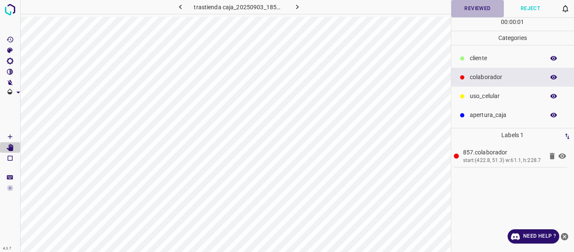
click at [486, 10] on button "Reviewed" at bounding box center [477, 8] width 53 height 17
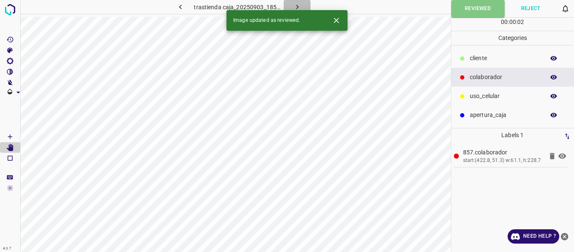
drag, startPoint x: 295, startPoint y: 8, endPoint x: 409, endPoint y: 12, distance: 114.0
click at [295, 8] on icon "button" at bounding box center [297, 7] width 9 height 9
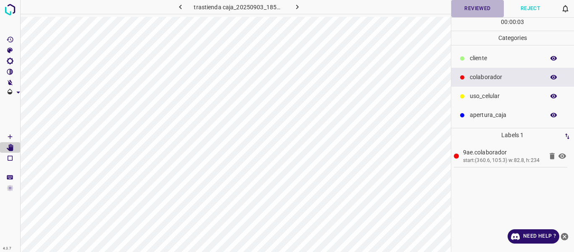
click at [465, 6] on button "Reviewed" at bounding box center [477, 8] width 53 height 17
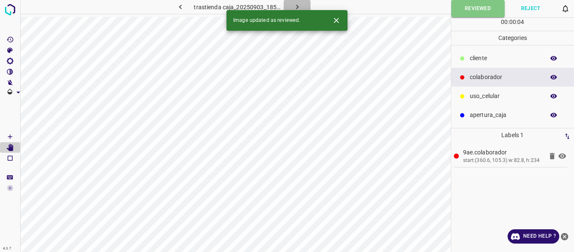
click at [298, 5] on icon "button" at bounding box center [297, 7] width 9 height 9
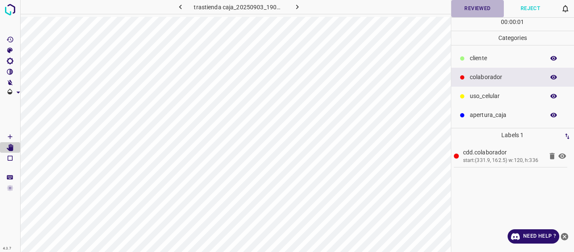
click at [474, 8] on button "Reviewed" at bounding box center [477, 8] width 53 height 17
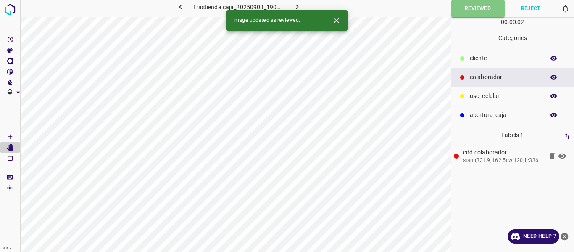
click at [295, 7] on icon "button" at bounding box center [297, 7] width 9 height 9
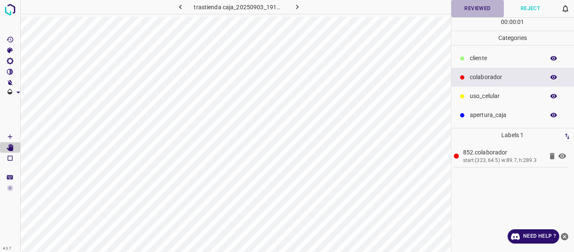
click at [478, 11] on button "Reviewed" at bounding box center [477, 8] width 53 height 17
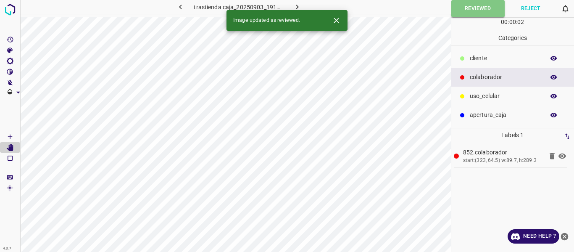
click at [300, 6] on icon "button" at bounding box center [297, 7] width 9 height 9
click at [465, 2] on button "Reviewed" at bounding box center [477, 8] width 53 height 17
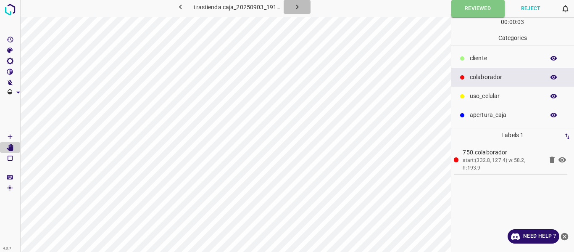
click at [297, 6] on icon "button" at bounding box center [297, 7] width 3 height 5
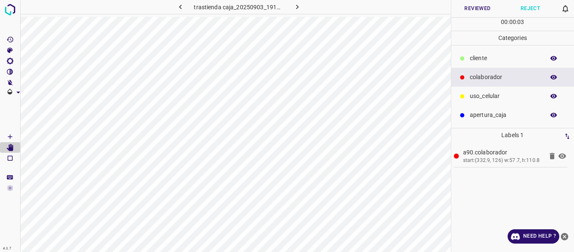
click at [550, 76] on icon "button" at bounding box center [554, 78] width 8 height 8
drag, startPoint x: 553, startPoint y: 75, endPoint x: 548, endPoint y: 73, distance: 6.0
click at [554, 75] on icon "button" at bounding box center [554, 77] width 7 height 6
click at [478, 8] on button "Reviewed" at bounding box center [477, 8] width 53 height 17
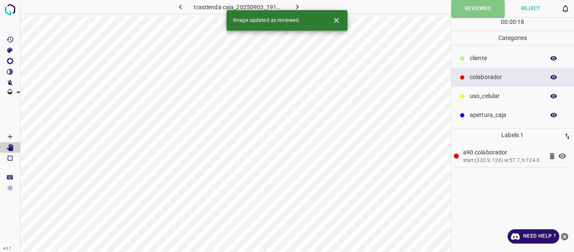
click at [296, 5] on icon "button" at bounding box center [297, 7] width 9 height 9
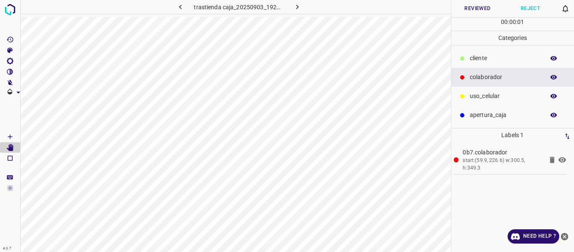
click at [482, 10] on button "Reviewed" at bounding box center [477, 8] width 53 height 17
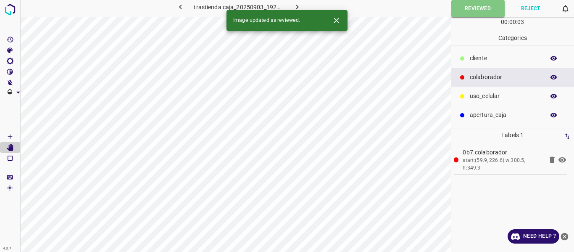
click at [298, 6] on icon "button" at bounding box center [297, 7] width 9 height 9
click at [469, 11] on button "Reviewed" at bounding box center [477, 8] width 53 height 17
click at [300, 4] on icon "button" at bounding box center [297, 7] width 9 height 9
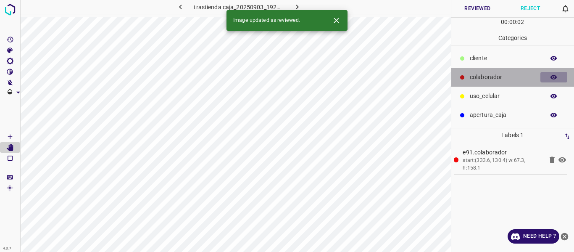
click at [558, 79] on button "button" at bounding box center [553, 77] width 27 height 11
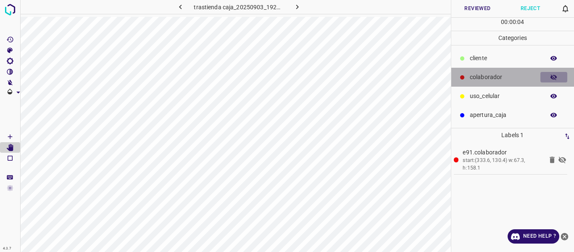
click at [549, 80] on button "button" at bounding box center [553, 77] width 27 height 11
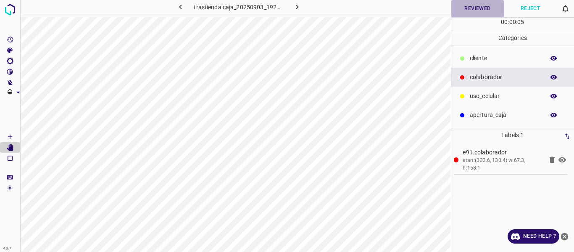
click at [472, 9] on button "Reviewed" at bounding box center [477, 8] width 53 height 17
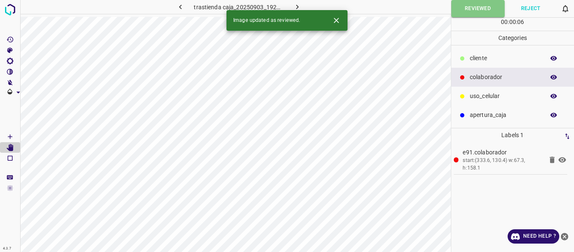
click at [299, 6] on icon "button" at bounding box center [297, 7] width 9 height 9
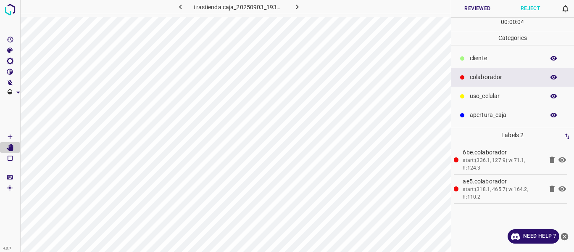
click at [550, 80] on icon "button" at bounding box center [554, 78] width 8 height 8
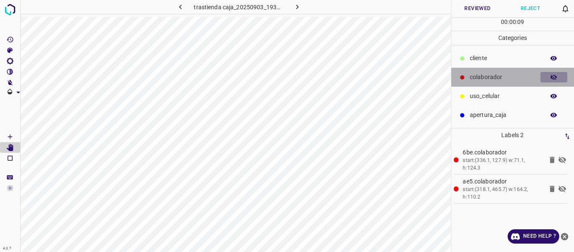
click at [550, 80] on icon "button" at bounding box center [554, 78] width 8 height 8
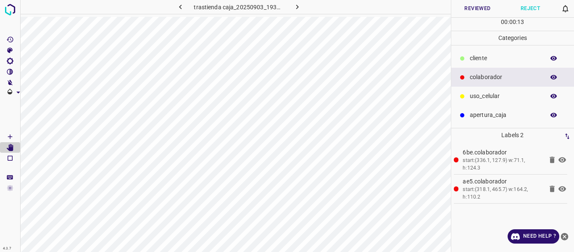
click at [472, 11] on button "Reviewed" at bounding box center [477, 8] width 53 height 17
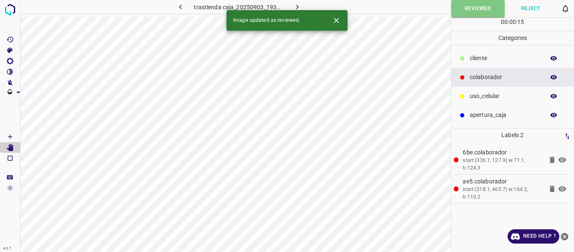
click at [300, 6] on icon "button" at bounding box center [297, 7] width 9 height 9
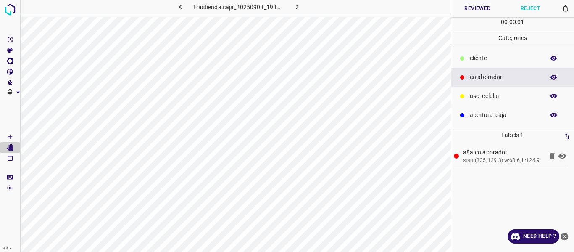
click at [470, 6] on button "Reviewed" at bounding box center [477, 8] width 53 height 17
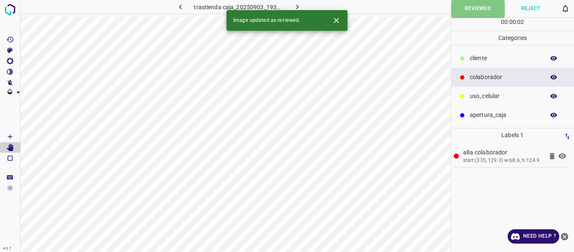
click at [297, 6] on icon "button" at bounding box center [297, 7] width 3 height 5
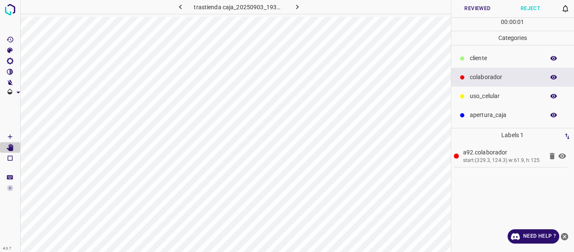
click at [454, 9] on button "Reviewed" at bounding box center [477, 8] width 53 height 17
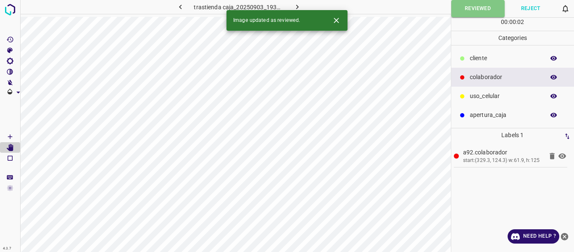
click at [299, 6] on icon "button" at bounding box center [297, 7] width 9 height 9
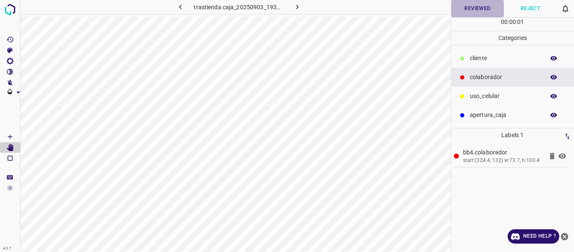
click at [462, 8] on button "Reviewed" at bounding box center [477, 8] width 53 height 17
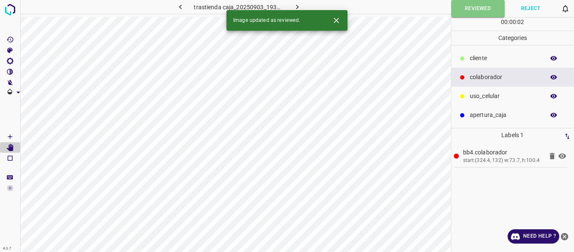
click at [297, 5] on icon "button" at bounding box center [297, 7] width 9 height 9
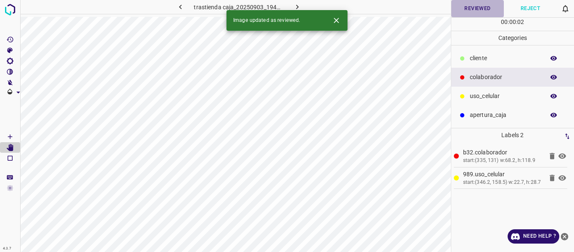
click at [456, 13] on button "Reviewed" at bounding box center [477, 8] width 53 height 17
click at [297, 8] on icon "button" at bounding box center [297, 7] width 9 height 9
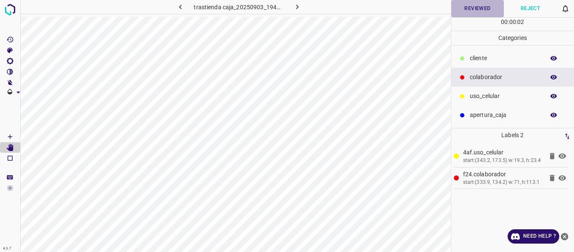
click at [480, 10] on button "Reviewed" at bounding box center [477, 8] width 53 height 17
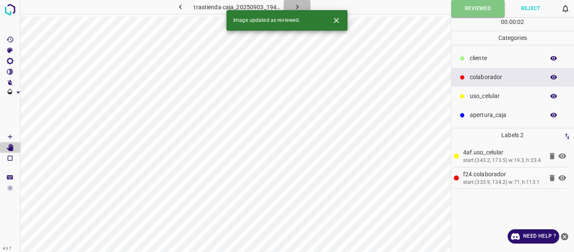
click at [294, 5] on icon "button" at bounding box center [297, 7] width 9 height 9
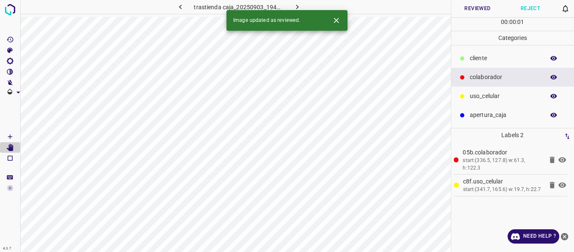
click at [468, 8] on button "Reviewed" at bounding box center [477, 8] width 53 height 17
click at [295, 6] on icon "button" at bounding box center [297, 7] width 9 height 9
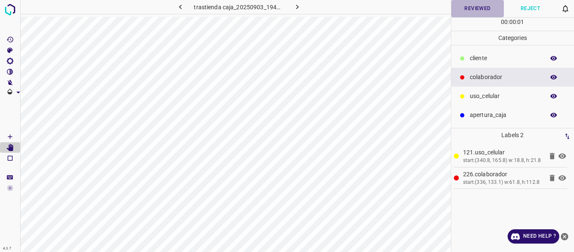
click at [465, 5] on button "Reviewed" at bounding box center [477, 8] width 53 height 17
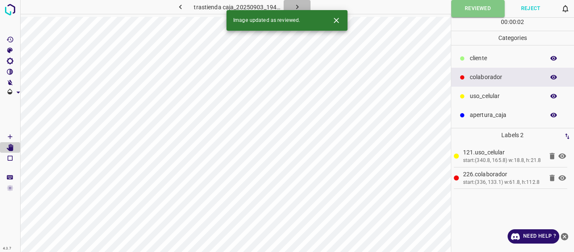
click at [296, 6] on icon "button" at bounding box center [297, 7] width 9 height 9
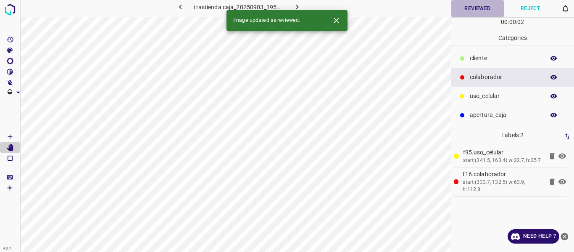
click at [490, 11] on button "Reviewed" at bounding box center [477, 8] width 53 height 17
click at [295, 6] on icon "button" at bounding box center [297, 7] width 9 height 9
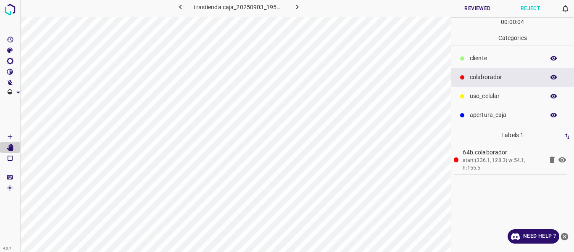
click at [549, 78] on button "button" at bounding box center [553, 77] width 27 height 11
click at [552, 74] on icon "button" at bounding box center [554, 78] width 8 height 8
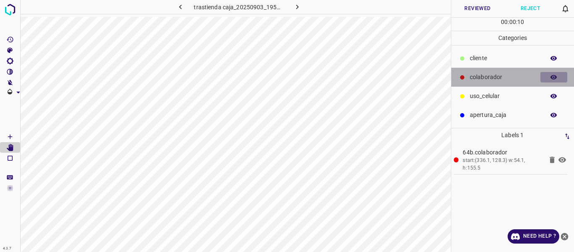
click at [552, 74] on icon "button" at bounding box center [554, 78] width 8 height 8
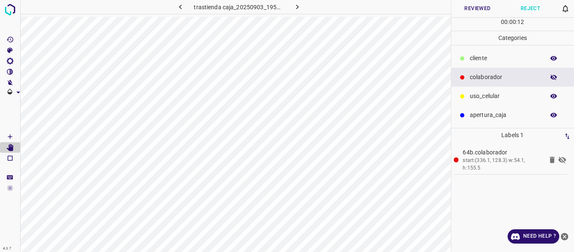
drag, startPoint x: 556, startPoint y: 79, endPoint x: 549, endPoint y: 61, distance: 18.3
click at [556, 78] on icon "button" at bounding box center [554, 78] width 8 height 8
click at [479, 10] on button "Reviewed" at bounding box center [477, 8] width 53 height 17
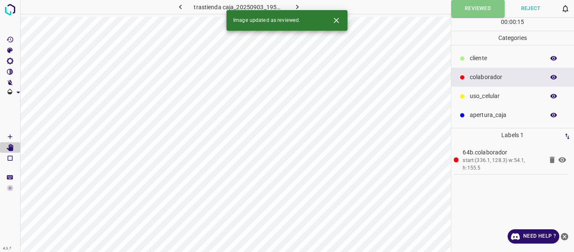
click at [297, 9] on icon "button" at bounding box center [297, 7] width 9 height 9
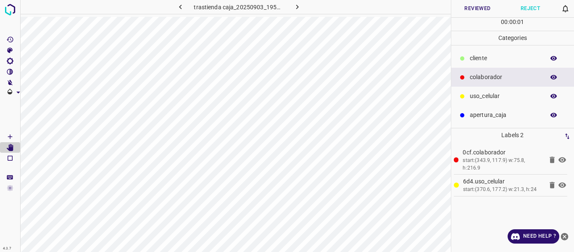
click at [483, 9] on button "Reviewed" at bounding box center [477, 8] width 53 height 17
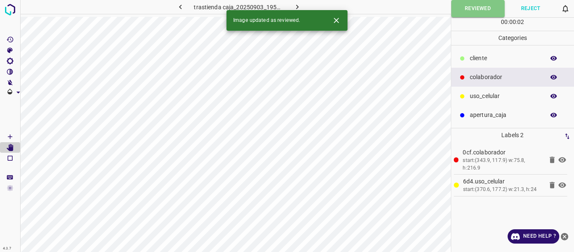
click at [293, 5] on icon "button" at bounding box center [297, 7] width 9 height 9
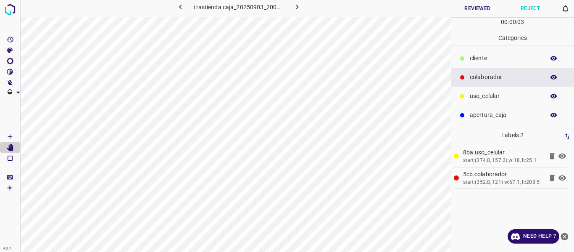
click at [476, 12] on button "Reviewed" at bounding box center [477, 8] width 53 height 17
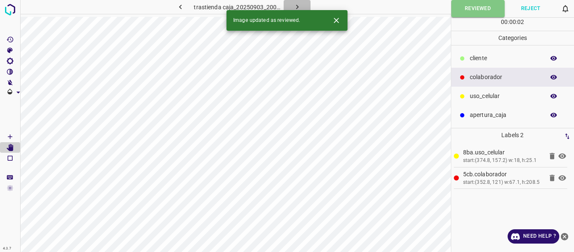
click at [294, 8] on icon "button" at bounding box center [297, 7] width 9 height 9
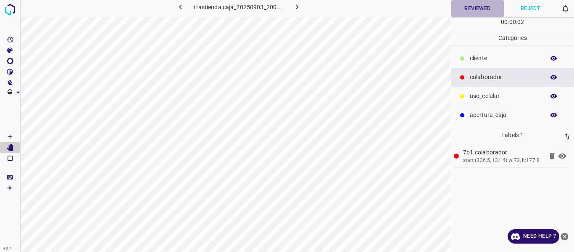
click at [477, 8] on button "Reviewed" at bounding box center [477, 8] width 53 height 17
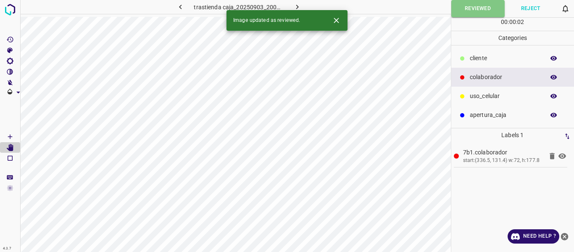
click at [301, 6] on button "button" at bounding box center [297, 7] width 27 height 14
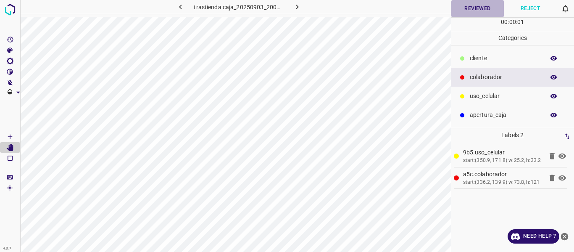
click at [485, 9] on button "Reviewed" at bounding box center [477, 8] width 53 height 17
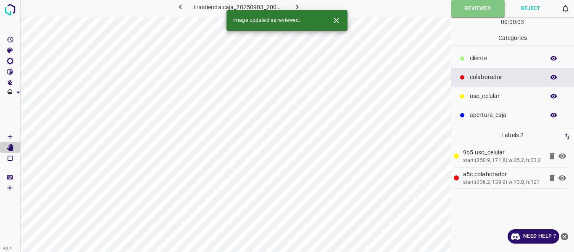
click at [297, 6] on icon "button" at bounding box center [297, 7] width 3 height 5
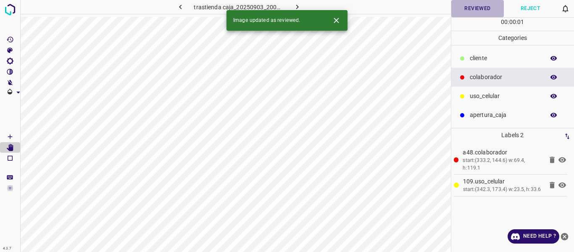
click at [483, 12] on button "Reviewed" at bounding box center [477, 8] width 53 height 17
click at [295, 5] on icon "button" at bounding box center [297, 7] width 9 height 9
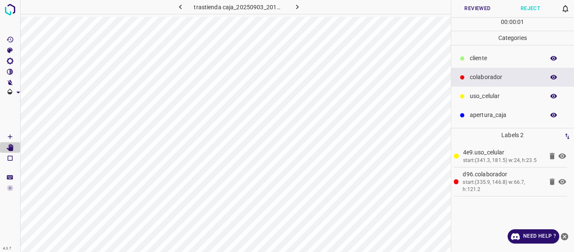
click at [467, 13] on button "Reviewed" at bounding box center [477, 8] width 53 height 17
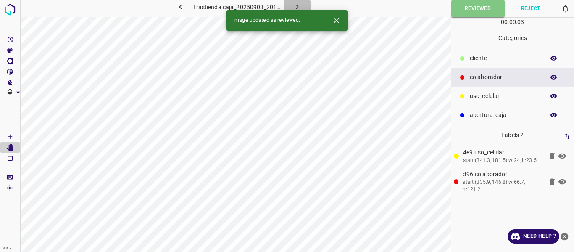
click at [297, 4] on icon "button" at bounding box center [297, 7] width 9 height 9
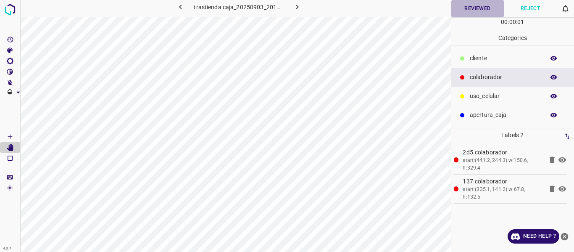
click at [461, 13] on button "Reviewed" at bounding box center [477, 8] width 53 height 17
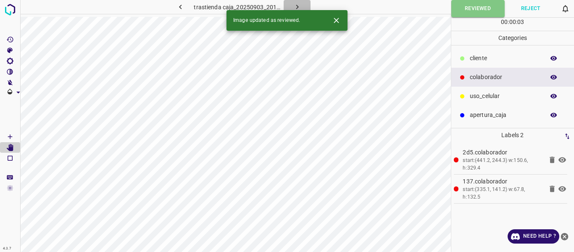
drag, startPoint x: 295, startPoint y: 5, endPoint x: 465, endPoint y: 7, distance: 170.2
click at [296, 6] on icon "button" at bounding box center [297, 7] width 9 height 9
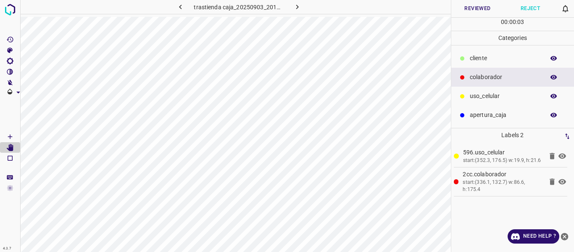
click at [550, 75] on button "button" at bounding box center [553, 77] width 27 height 11
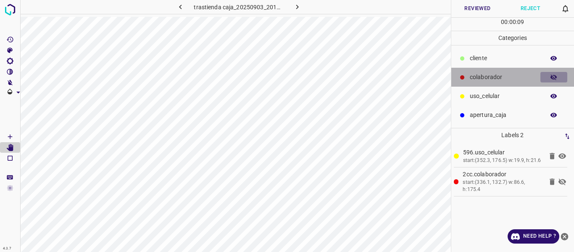
click at [555, 77] on icon "button" at bounding box center [554, 77] width 7 height 6
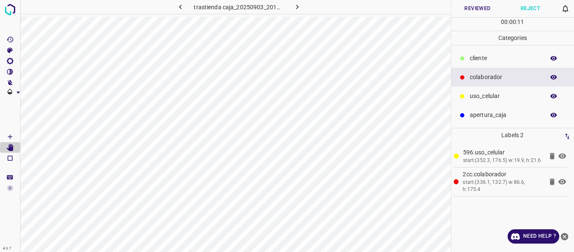
click at [470, 0] on button "Reviewed" at bounding box center [477, 8] width 53 height 17
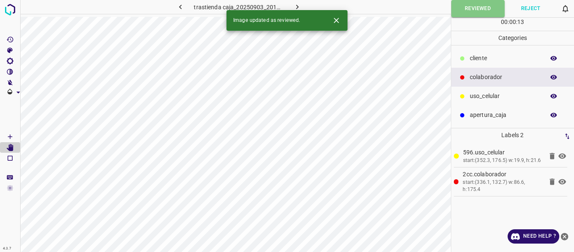
click at [297, 5] on icon "button" at bounding box center [297, 7] width 3 height 5
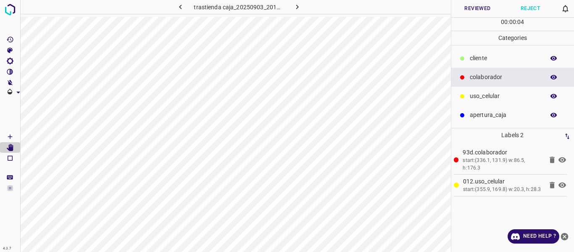
click at [553, 78] on icon "button" at bounding box center [554, 77] width 7 height 5
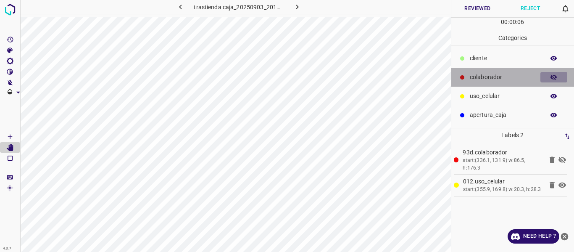
click at [553, 78] on icon "button" at bounding box center [554, 77] width 7 height 6
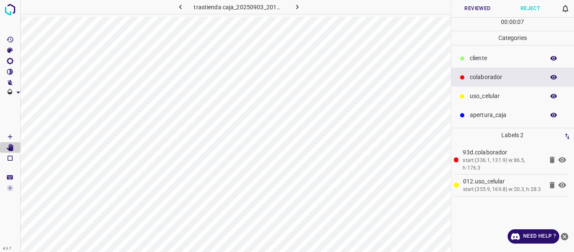
click at [473, 10] on button "Reviewed" at bounding box center [477, 8] width 53 height 17
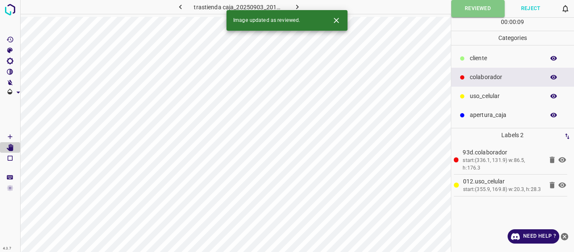
click at [296, 5] on icon "button" at bounding box center [297, 7] width 9 height 9
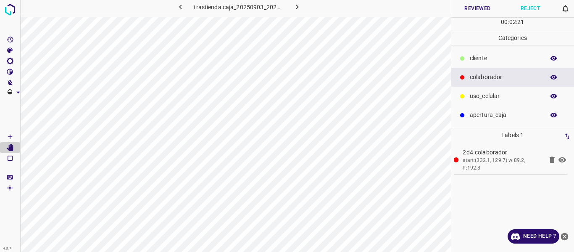
click at [474, 9] on button "Reviewed" at bounding box center [477, 8] width 53 height 17
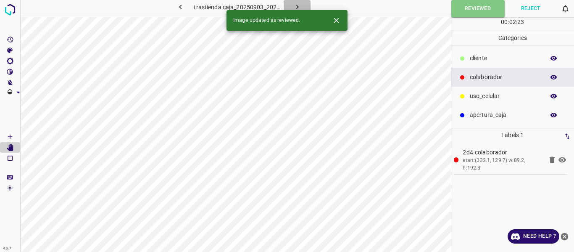
click at [300, 8] on icon "button" at bounding box center [297, 7] width 9 height 9
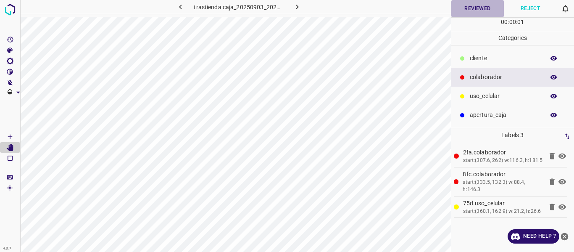
click at [467, 10] on button "Reviewed" at bounding box center [477, 8] width 53 height 17
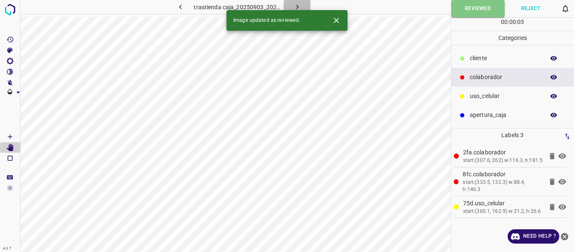
click at [300, 7] on icon "button" at bounding box center [297, 7] width 9 height 9
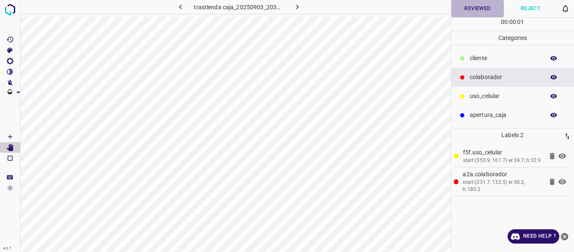
click at [467, 11] on button "Reviewed" at bounding box center [477, 8] width 53 height 17
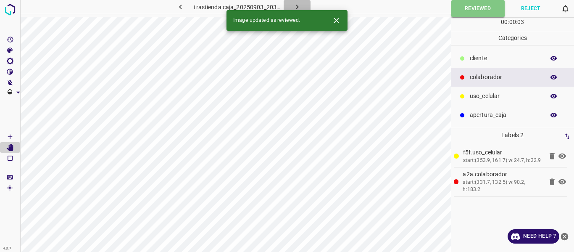
click at [298, 4] on icon "button" at bounding box center [297, 7] width 9 height 9
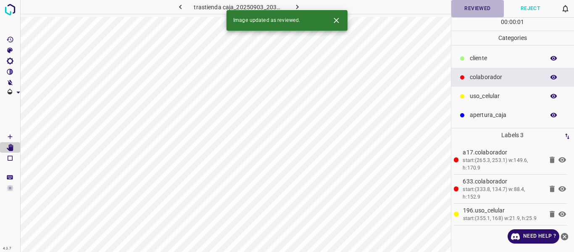
click at [493, 11] on button "Reviewed" at bounding box center [477, 8] width 53 height 17
click at [300, 5] on icon "button" at bounding box center [297, 7] width 9 height 9
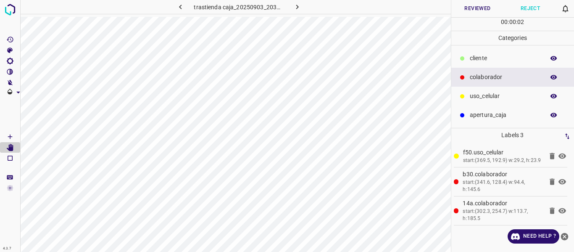
click at [462, 8] on button "Reviewed" at bounding box center [477, 8] width 53 height 17
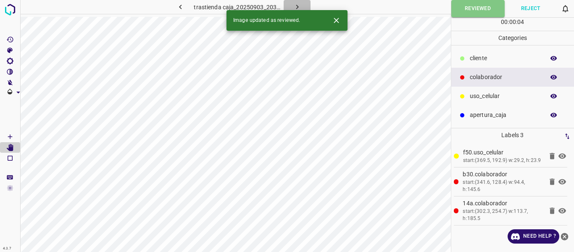
click at [297, 3] on icon "button" at bounding box center [297, 7] width 9 height 9
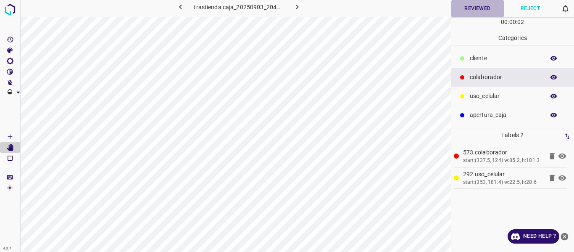
click at [465, 8] on button "Reviewed" at bounding box center [477, 8] width 53 height 17
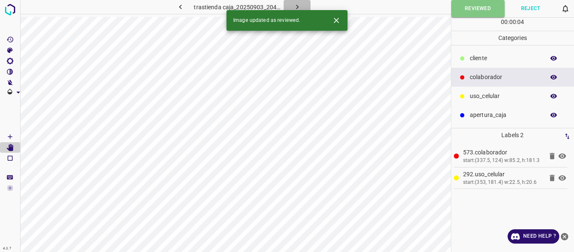
drag, startPoint x: 299, startPoint y: 6, endPoint x: 303, endPoint y: 10, distance: 5.3
click at [299, 6] on icon "button" at bounding box center [297, 7] width 9 height 9
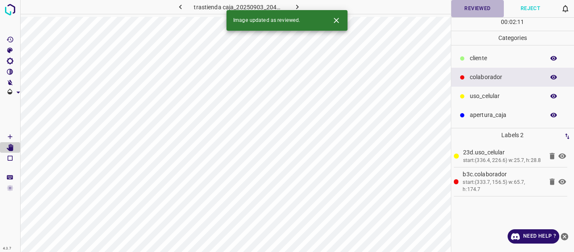
click at [463, 9] on button "Reviewed" at bounding box center [477, 8] width 53 height 17
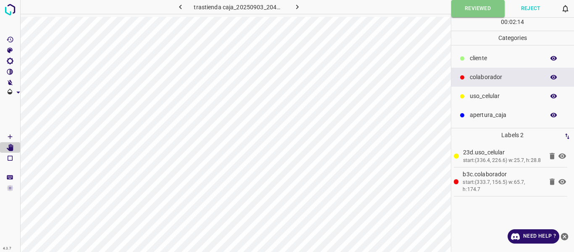
click at [296, 5] on icon "button" at bounding box center [297, 7] width 3 height 5
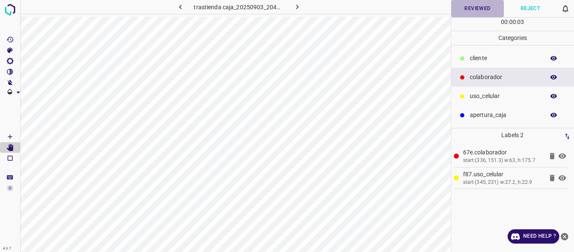
click at [474, 11] on button "Reviewed" at bounding box center [477, 8] width 53 height 17
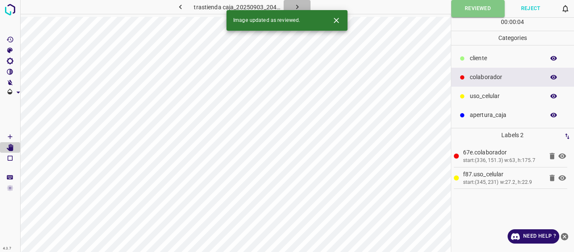
click at [295, 7] on icon "button" at bounding box center [297, 7] width 9 height 9
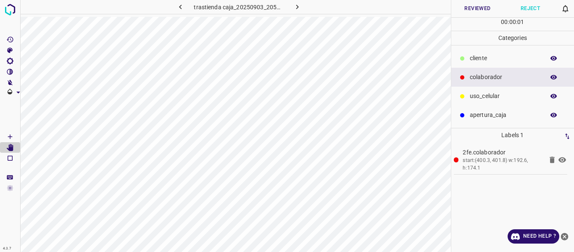
click at [461, 11] on button "Reviewed" at bounding box center [477, 8] width 53 height 17
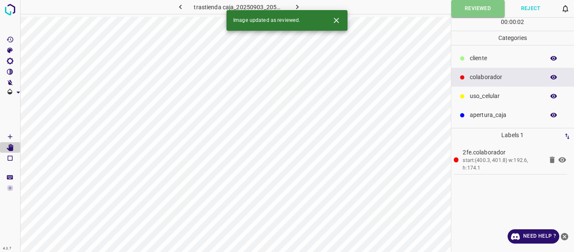
click at [300, 7] on icon "button" at bounding box center [297, 7] width 9 height 9
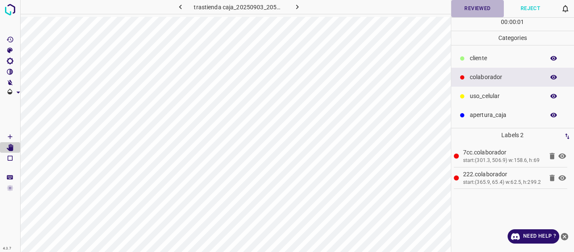
click at [476, 12] on button "Reviewed" at bounding box center [477, 8] width 53 height 17
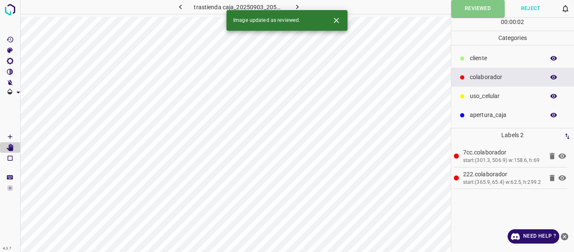
click at [298, 7] on icon "button" at bounding box center [297, 7] width 9 height 9
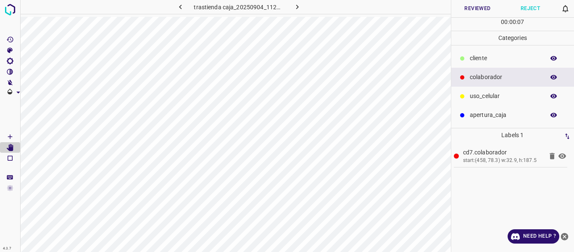
click at [468, 9] on button "Reviewed" at bounding box center [477, 8] width 53 height 17
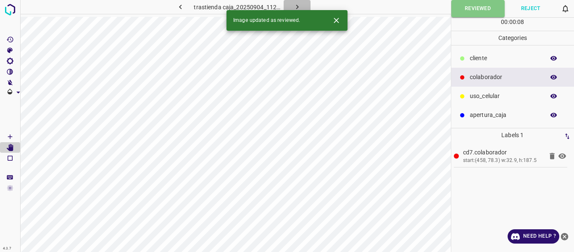
click at [295, 5] on icon "button" at bounding box center [297, 7] width 9 height 9
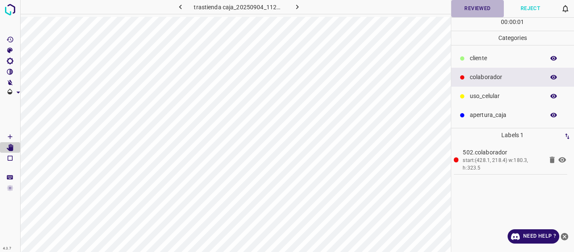
click at [465, 12] on button "Reviewed" at bounding box center [477, 8] width 53 height 17
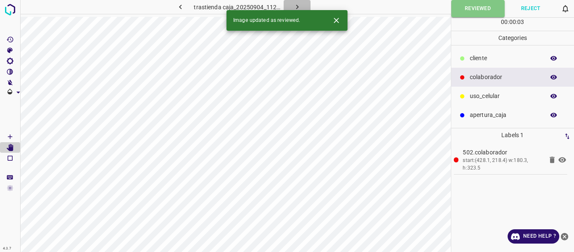
click at [298, 8] on icon "button" at bounding box center [297, 7] width 9 height 9
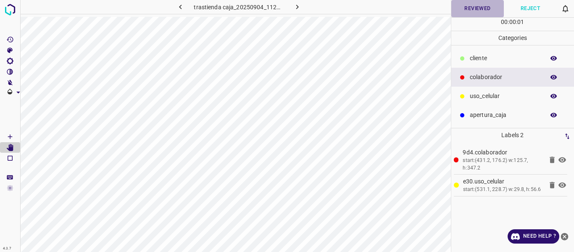
click at [470, 5] on button "Reviewed" at bounding box center [477, 8] width 53 height 17
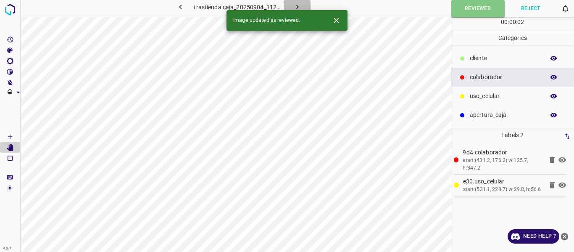
click at [298, 6] on icon "button" at bounding box center [297, 7] width 9 height 9
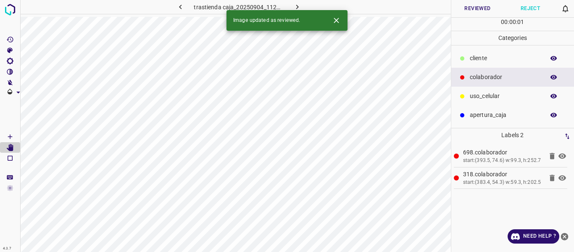
click at [479, 7] on button "Reviewed" at bounding box center [477, 8] width 53 height 17
click at [300, 5] on icon "button" at bounding box center [297, 7] width 9 height 9
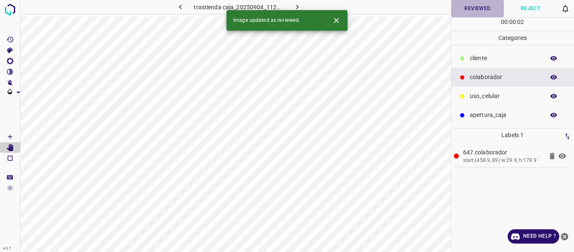
click at [479, 10] on button "Reviewed" at bounding box center [477, 8] width 53 height 17
click at [295, 5] on icon "button" at bounding box center [297, 7] width 9 height 9
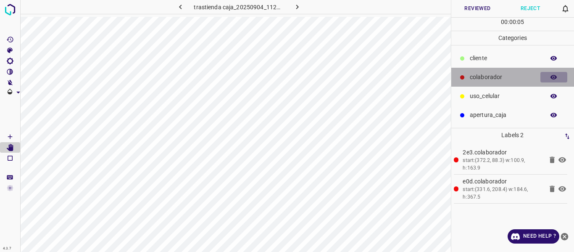
click at [551, 77] on icon "button" at bounding box center [554, 77] width 7 height 5
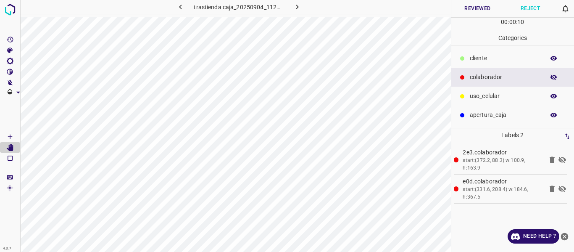
click at [555, 77] on icon "button" at bounding box center [554, 78] width 8 height 8
click at [471, 11] on button "Reviewed" at bounding box center [477, 8] width 53 height 17
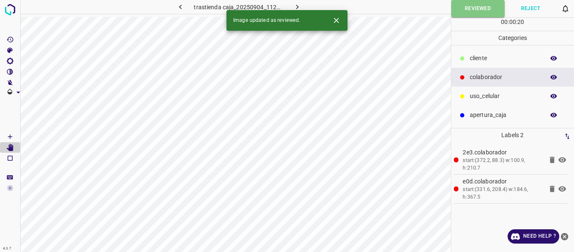
click at [297, 6] on icon "button" at bounding box center [297, 7] width 3 height 5
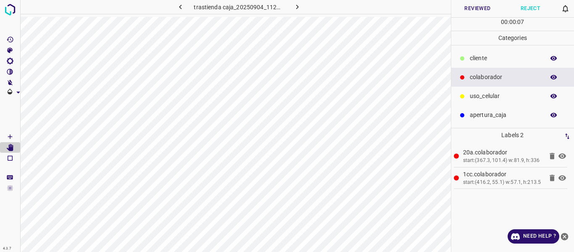
click at [470, 6] on button "Reviewed" at bounding box center [477, 8] width 53 height 17
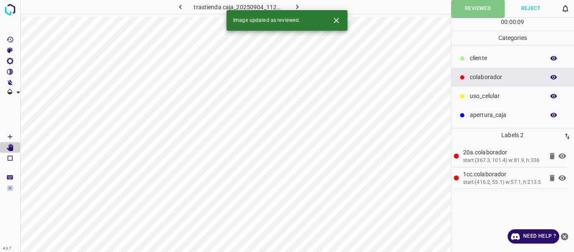
click at [297, 7] on icon "button" at bounding box center [297, 7] width 3 height 5
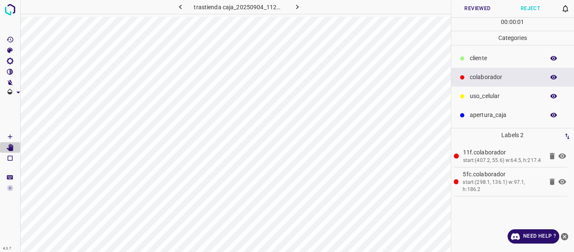
click at [467, 8] on button "Reviewed" at bounding box center [477, 8] width 53 height 17
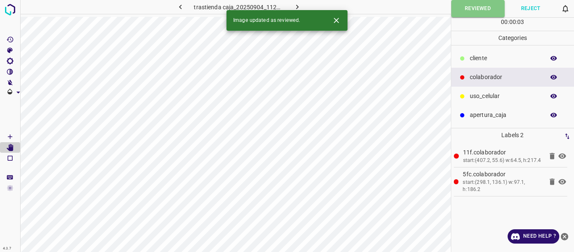
click at [296, 5] on icon "button" at bounding box center [297, 7] width 3 height 5
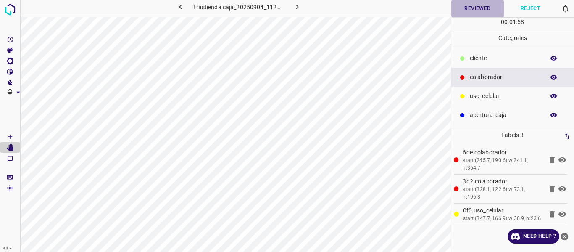
click at [469, 13] on button "Reviewed" at bounding box center [477, 8] width 53 height 17
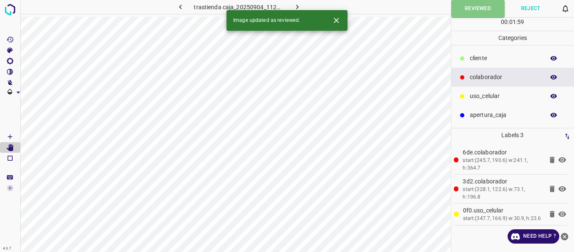
drag, startPoint x: 294, startPoint y: 7, endPoint x: 323, endPoint y: 14, distance: 30.3
click at [294, 7] on icon "button" at bounding box center [297, 7] width 9 height 9
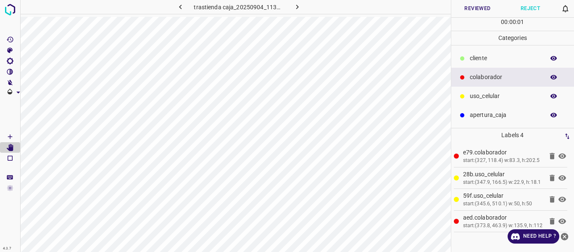
click at [461, 5] on button "Reviewed" at bounding box center [477, 8] width 53 height 17
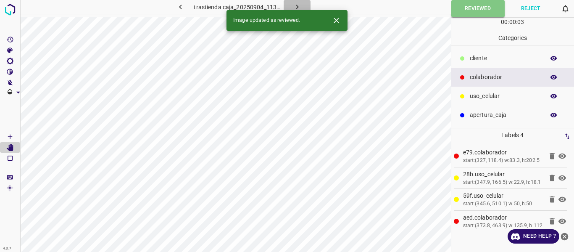
click at [299, 4] on icon "button" at bounding box center [297, 7] width 9 height 9
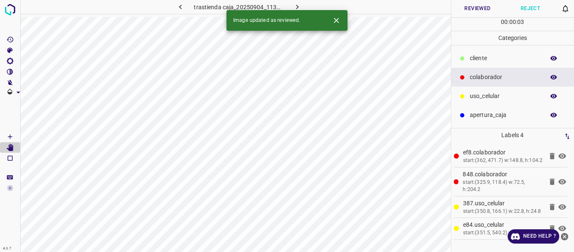
click at [463, 12] on button "Reviewed" at bounding box center [477, 8] width 53 height 17
click at [298, 5] on icon "button" at bounding box center [297, 7] width 9 height 9
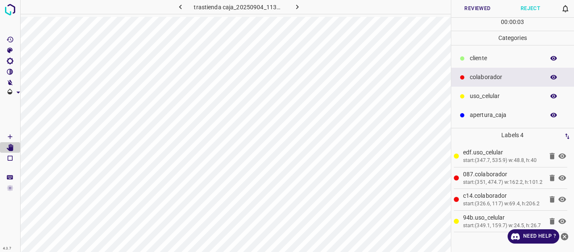
click at [480, 13] on button "Reviewed" at bounding box center [477, 8] width 53 height 17
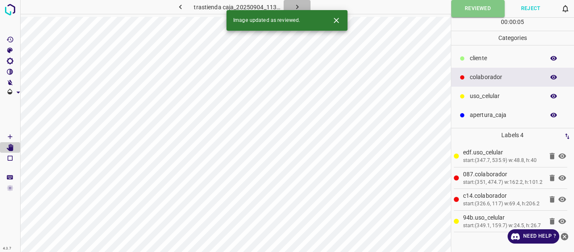
click at [296, 8] on icon "button" at bounding box center [297, 7] width 3 height 5
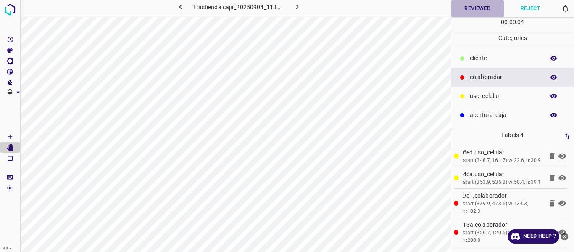
click at [474, 6] on button "Reviewed" at bounding box center [477, 8] width 53 height 17
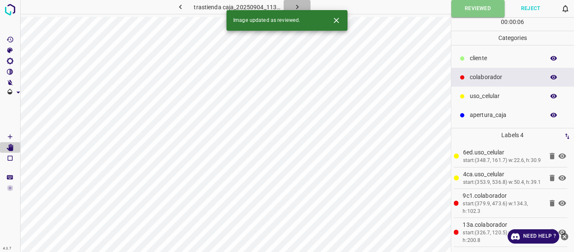
drag, startPoint x: 292, startPoint y: 7, endPoint x: 353, endPoint y: 11, distance: 61.1
click at [293, 7] on icon "button" at bounding box center [297, 7] width 9 height 9
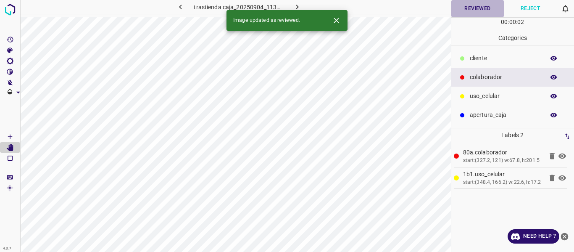
click at [478, 9] on button "Reviewed" at bounding box center [477, 8] width 53 height 17
click at [298, 6] on icon "button" at bounding box center [297, 7] width 9 height 9
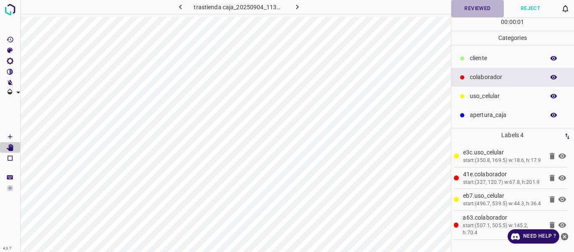
click at [471, 7] on button "Reviewed" at bounding box center [477, 8] width 53 height 17
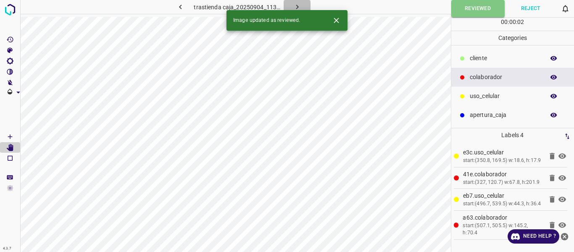
click at [299, 7] on icon "button" at bounding box center [297, 7] width 9 height 9
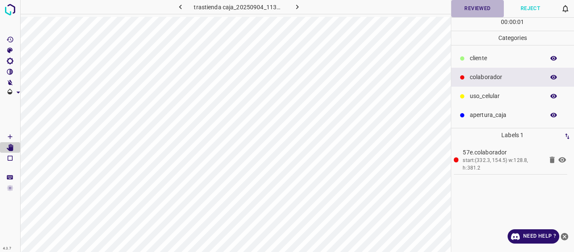
click at [472, 11] on button "Reviewed" at bounding box center [477, 8] width 53 height 17
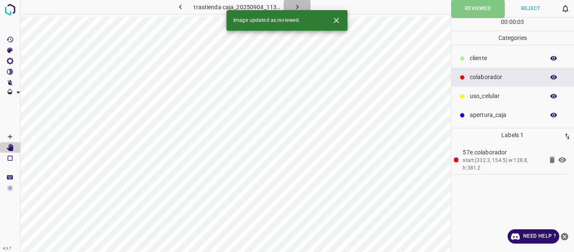
click at [301, 5] on icon "button" at bounding box center [297, 7] width 9 height 9
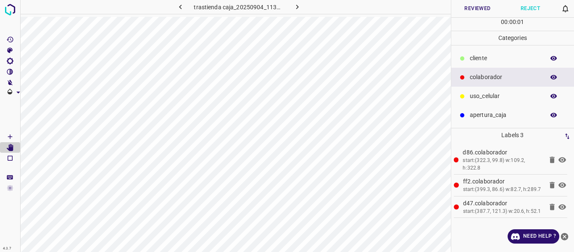
click at [466, 16] on button "Reviewed" at bounding box center [477, 8] width 53 height 17
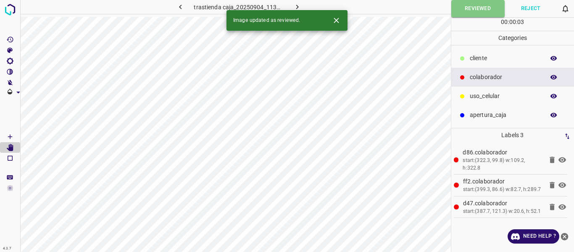
click at [300, 5] on icon "button" at bounding box center [297, 7] width 9 height 9
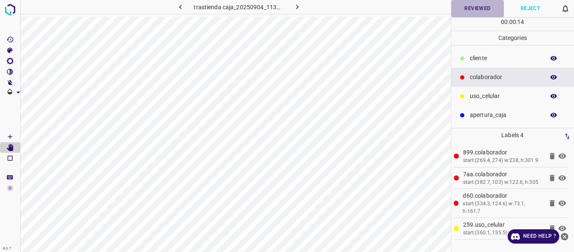
click at [477, 9] on button "Reviewed" at bounding box center [477, 8] width 53 height 17
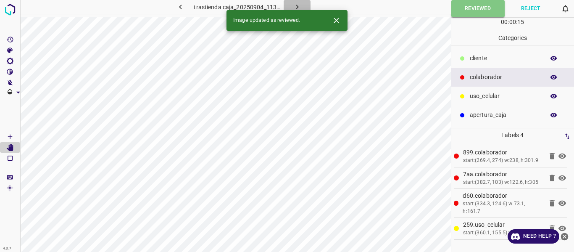
click at [299, 7] on icon "button" at bounding box center [297, 7] width 9 height 9
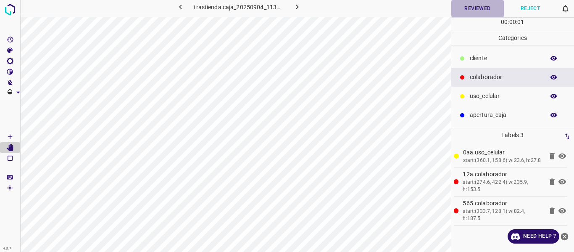
click at [468, 8] on button "Reviewed" at bounding box center [477, 8] width 53 height 17
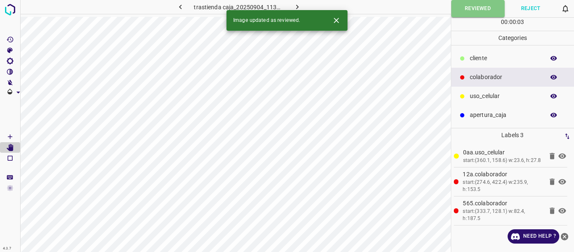
click at [294, 7] on icon "button" at bounding box center [297, 7] width 9 height 9
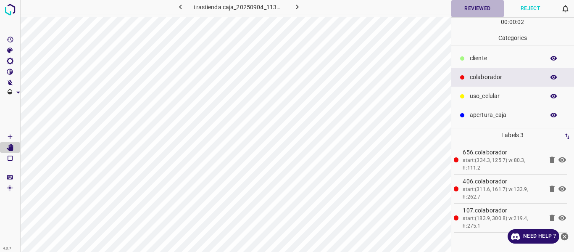
click at [457, 14] on button "Reviewed" at bounding box center [477, 8] width 53 height 17
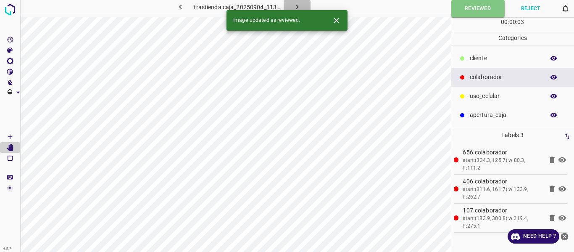
click at [299, 8] on icon "button" at bounding box center [297, 7] width 9 height 9
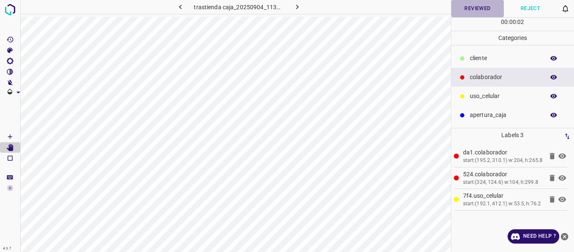
click at [464, 11] on button "Reviewed" at bounding box center [477, 8] width 53 height 17
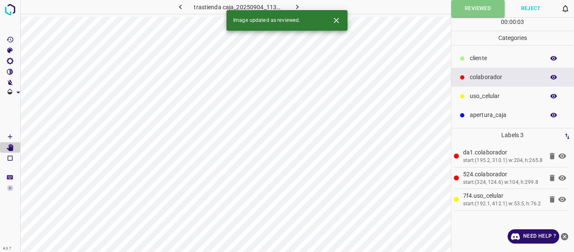
click at [300, 5] on icon "button" at bounding box center [297, 7] width 9 height 9
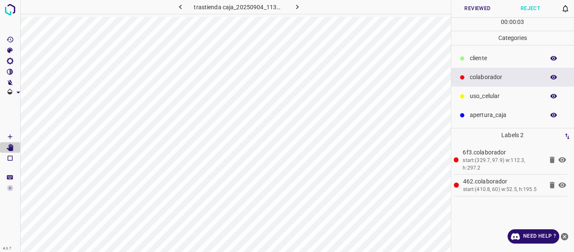
click at [474, 14] on button "Reviewed" at bounding box center [477, 8] width 53 height 17
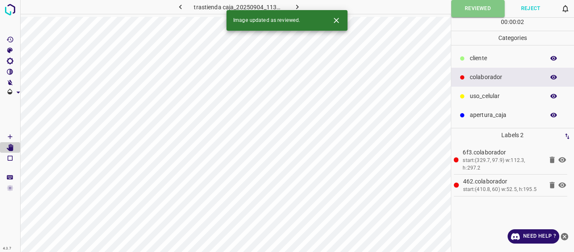
click at [296, 9] on icon "button" at bounding box center [297, 7] width 3 height 5
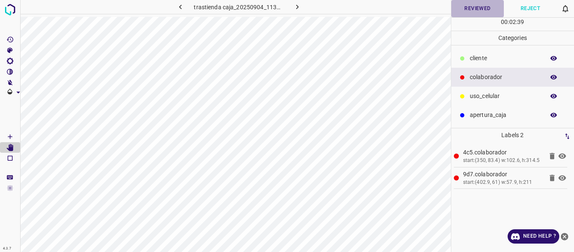
click at [464, 11] on button "Reviewed" at bounding box center [477, 8] width 53 height 17
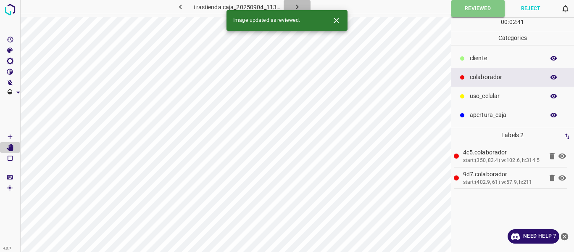
click at [294, 8] on icon "button" at bounding box center [297, 7] width 9 height 9
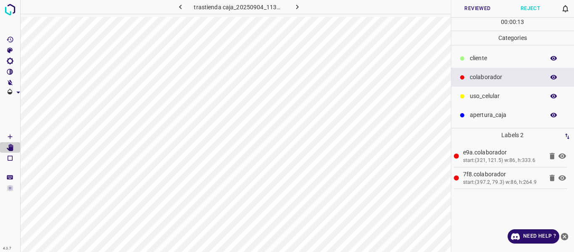
click at [477, 2] on button "Reviewed" at bounding box center [477, 8] width 53 height 17
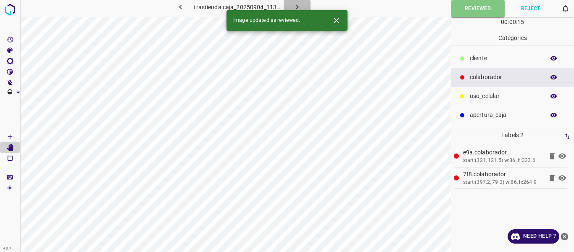
click at [298, 5] on icon "button" at bounding box center [297, 7] width 9 height 9
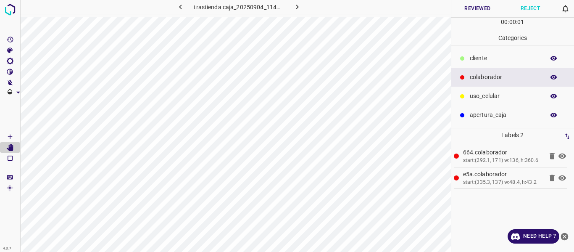
click at [469, 11] on button "Reviewed" at bounding box center [477, 8] width 53 height 17
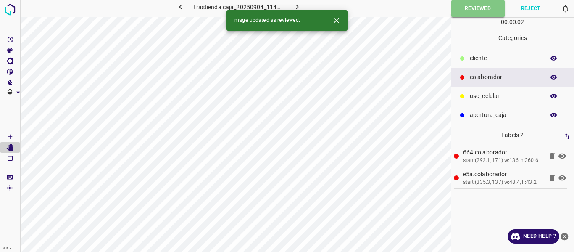
click at [295, 8] on icon "button" at bounding box center [297, 7] width 9 height 9
